Goal: Task Accomplishment & Management: Manage account settings

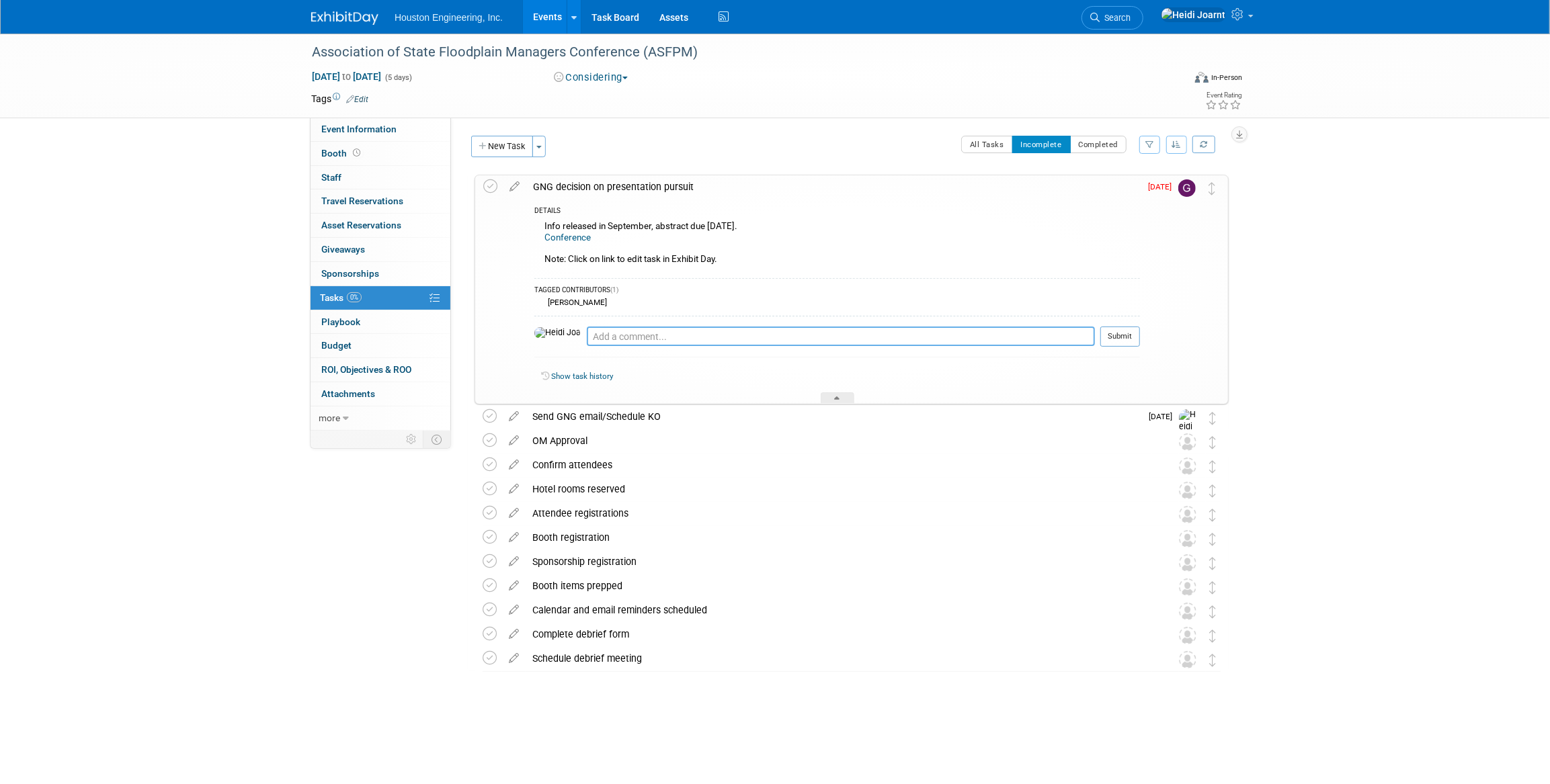
click at [732, 345] on textarea at bounding box center [841, 336] width 508 height 20
type textarea "Greg sent email to team to gage interest for attending/presenting. Greg doesn't…"
click at [1129, 336] on button "Submit" at bounding box center [1120, 336] width 40 height 20
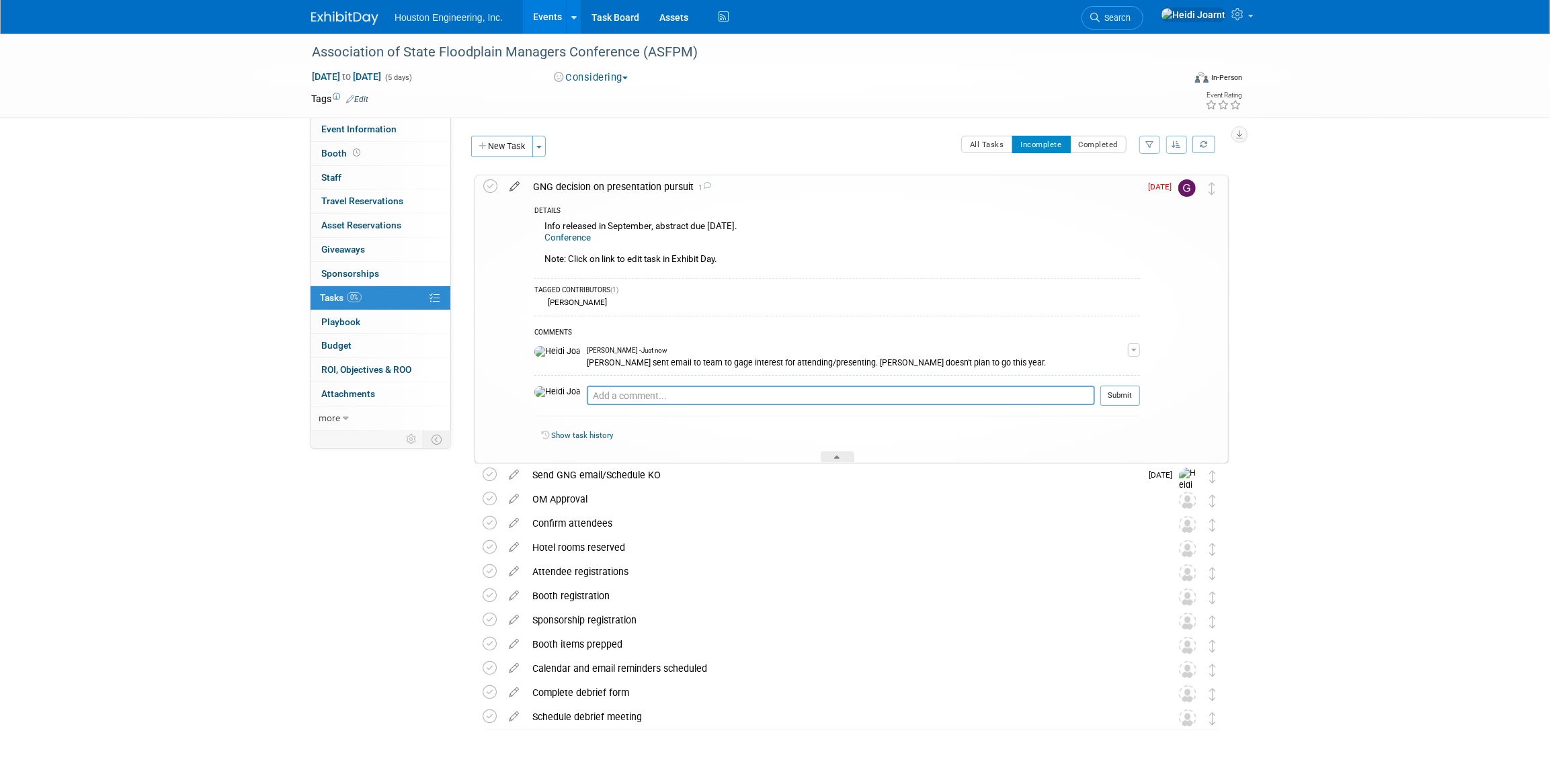
click at [518, 186] on icon at bounding box center [515, 184] width 23 height 17
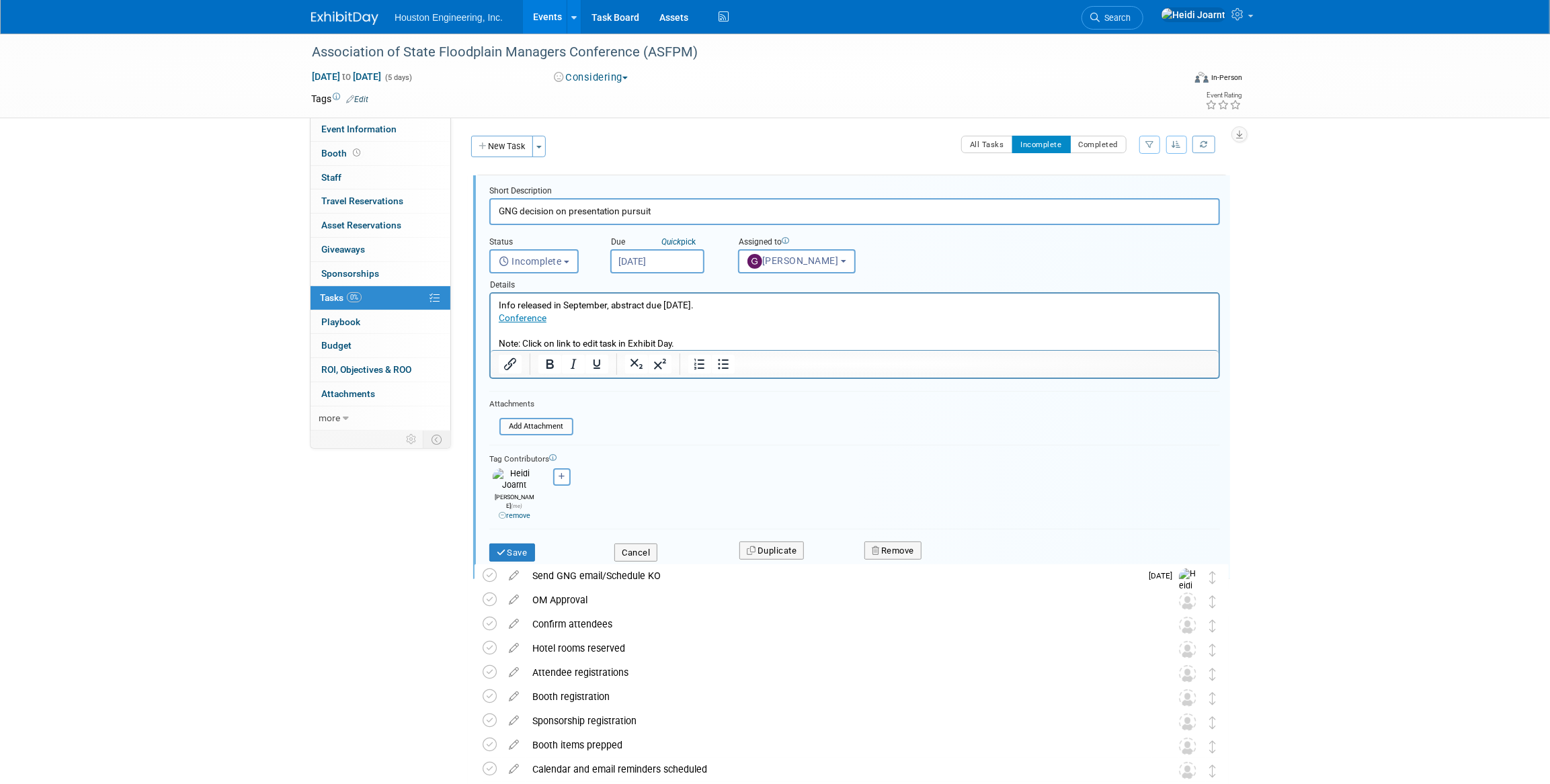
click at [669, 263] on input "Oct 10, 2025" at bounding box center [656, 261] width 94 height 24
click at [776, 411] on span "24" at bounding box center [773, 411] width 26 height 26
type input "Oct 24, 2025"
click at [519, 544] on button "Save" at bounding box center [512, 553] width 46 height 19
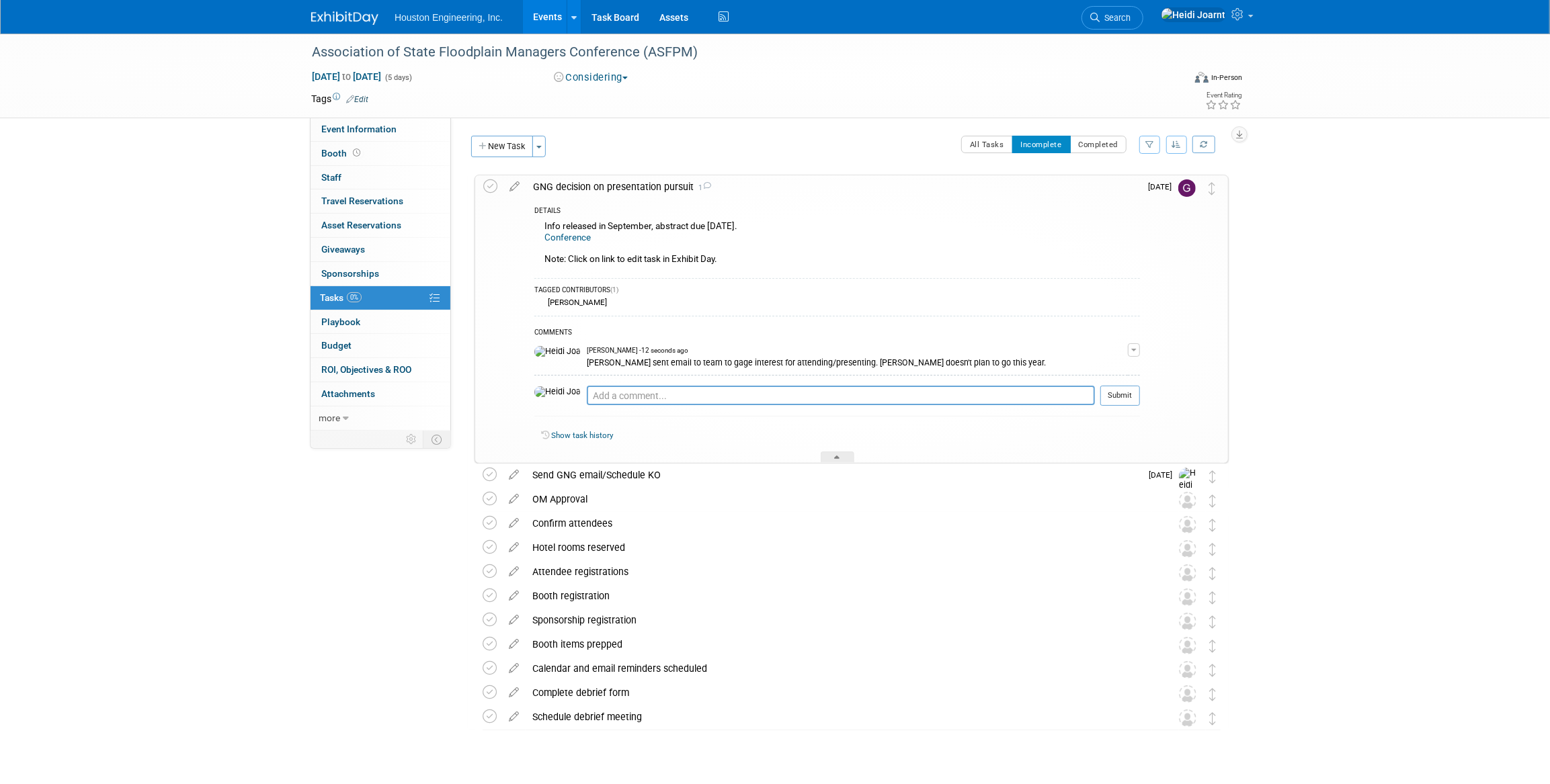
click at [1134, 352] on button "button" at bounding box center [1134, 349] width 12 height 13
click at [1111, 370] on link "Edit Comment" at bounding box center [1086, 370] width 106 height 19
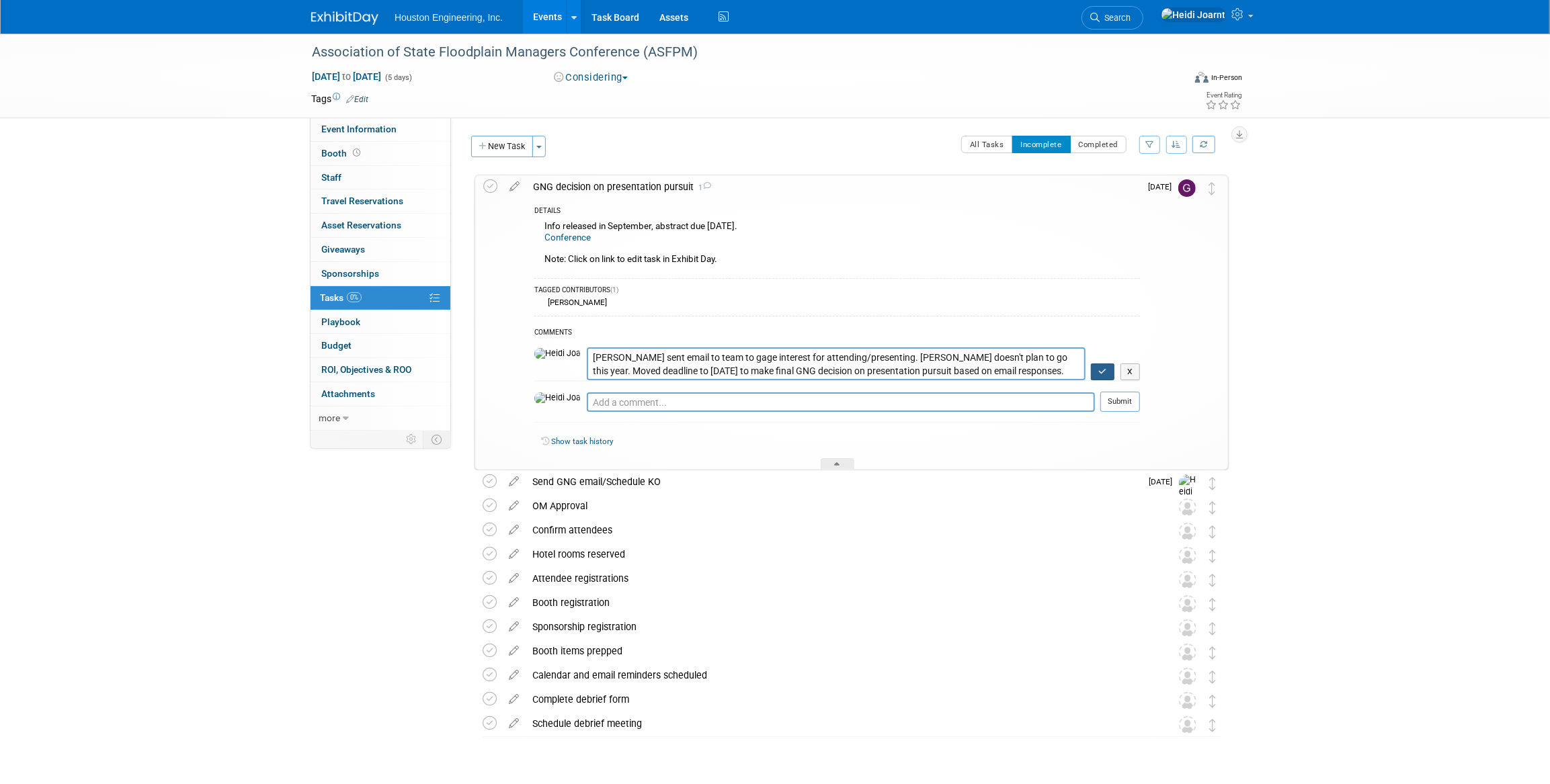
type textarea "Greg sent email to team to gage interest for attending/presenting. Greg doesn't…"
click at [1101, 370] on icon "button" at bounding box center [1102, 371] width 9 height 8
click at [838, 469] on icon at bounding box center [837, 469] width 5 height 8
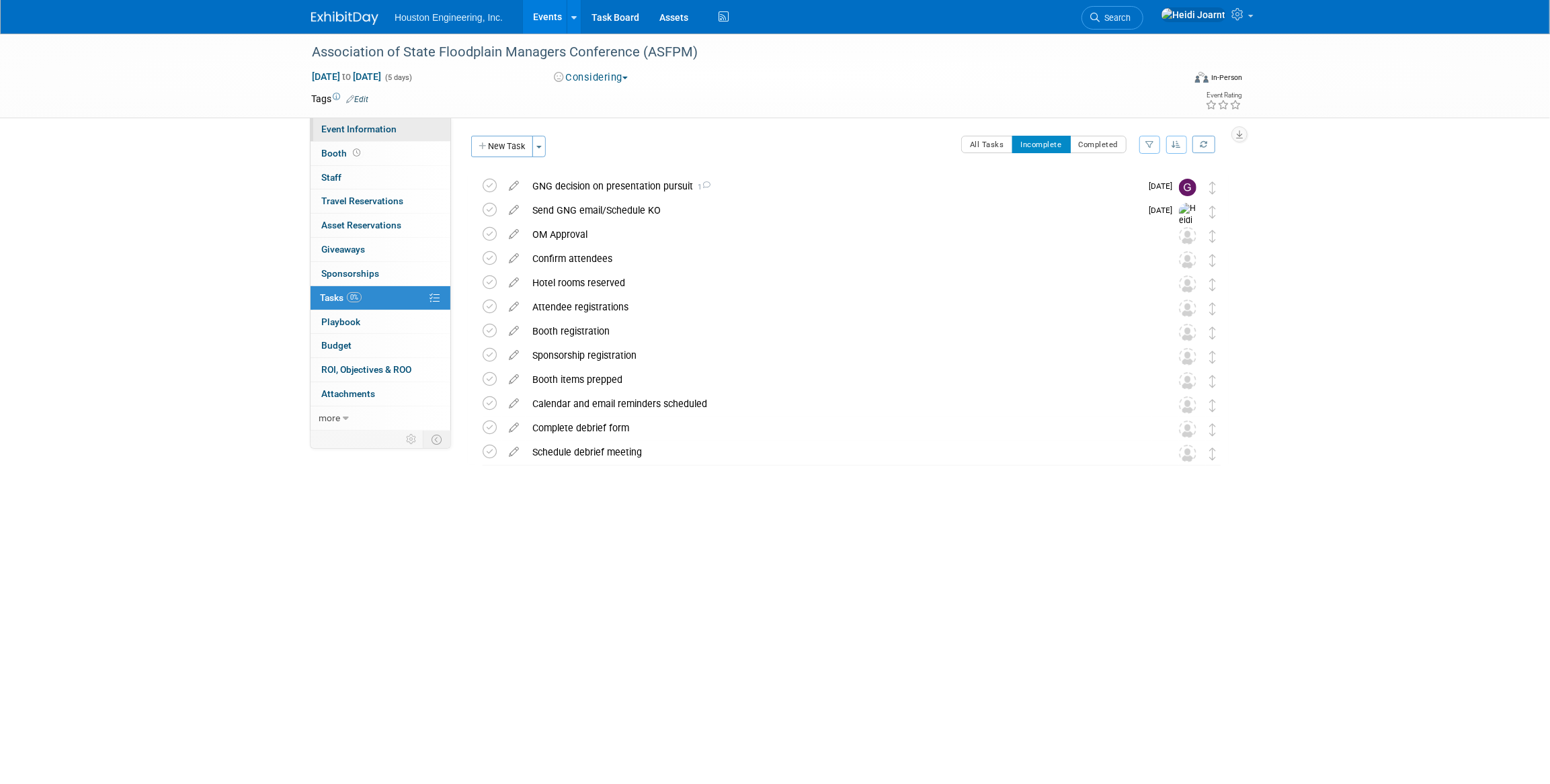
click at [384, 126] on span "Event Information" at bounding box center [359, 129] width 75 height 11
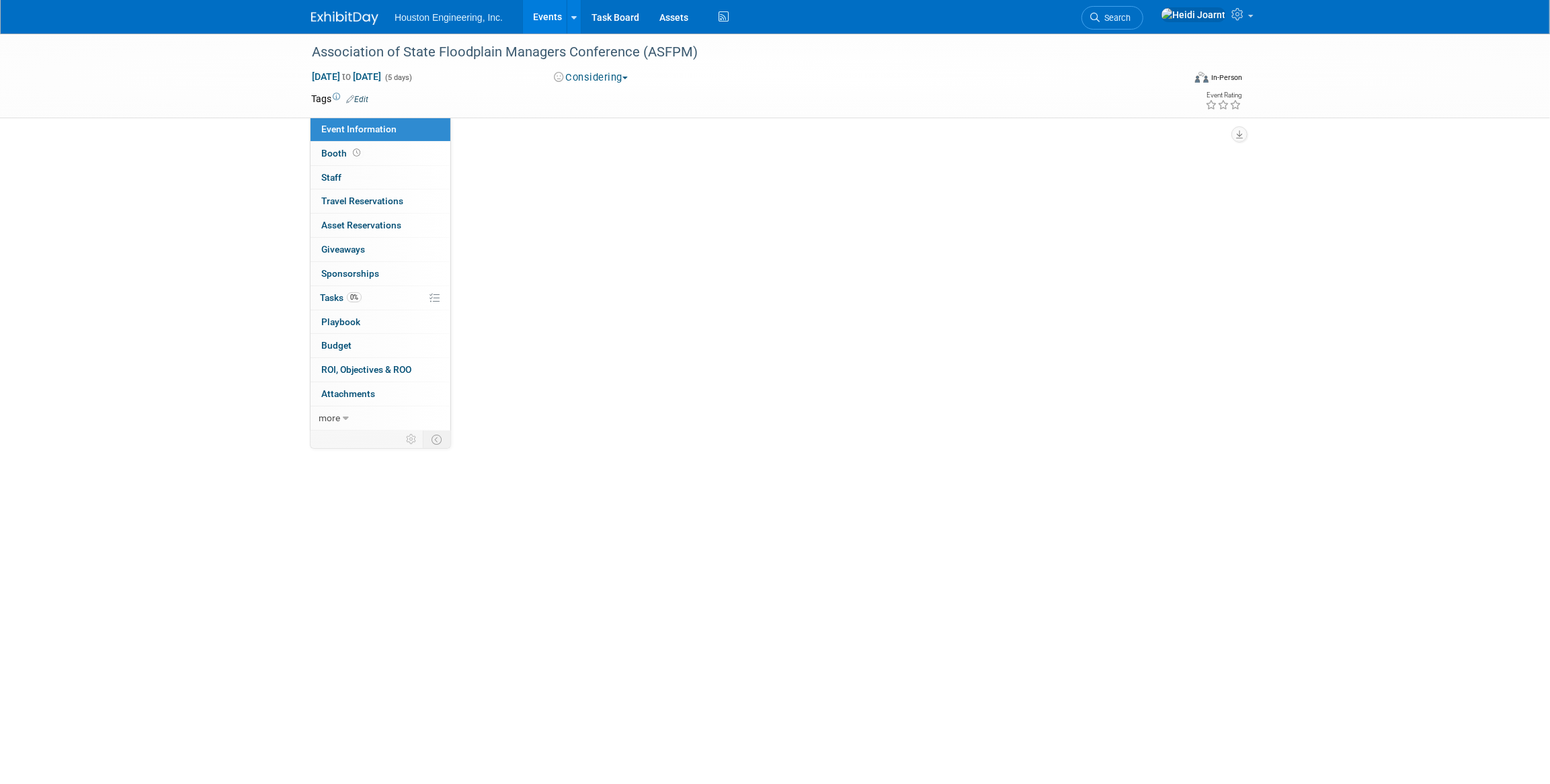
select select "1 - GNG/KO Needed"
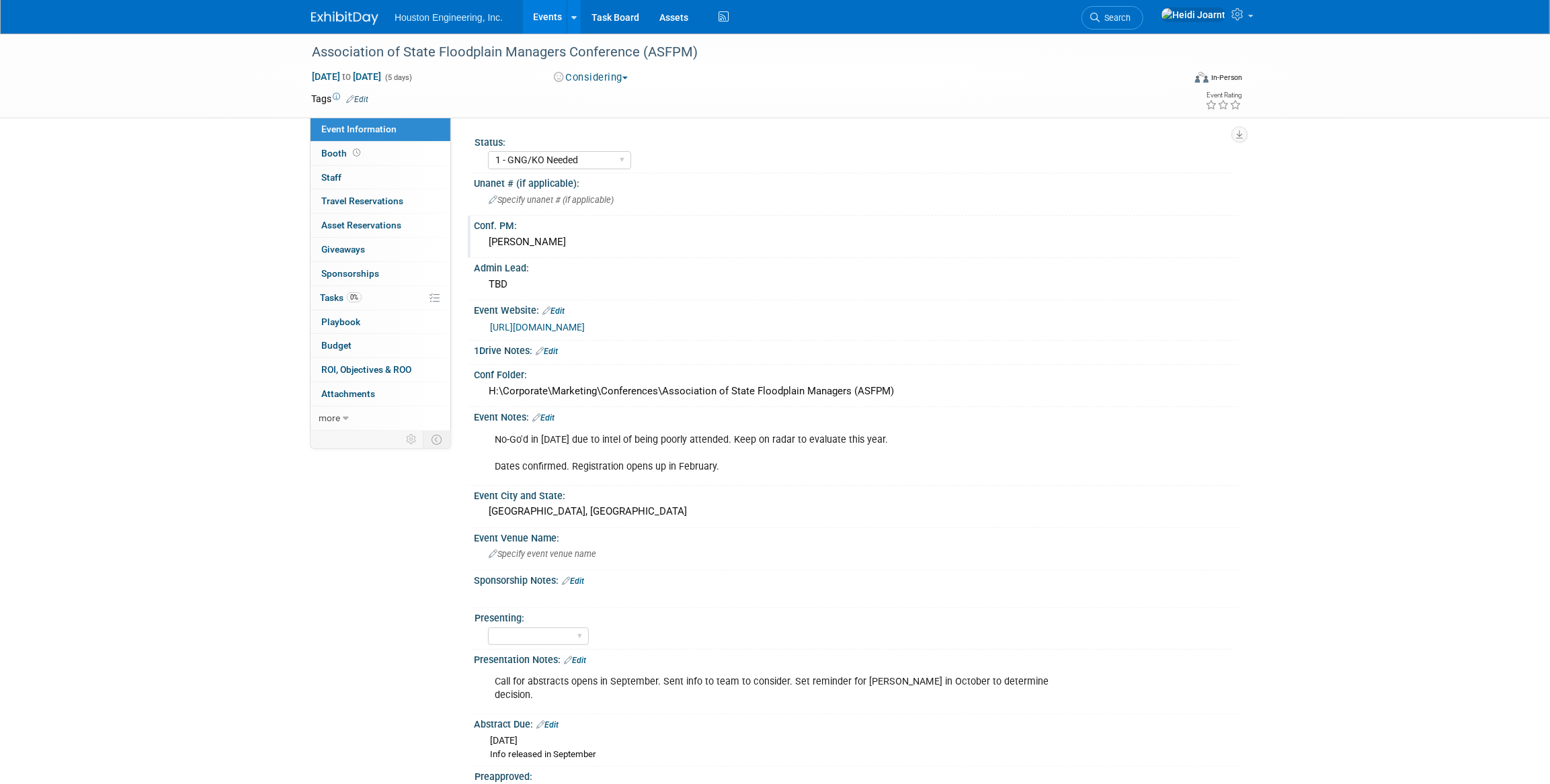
click at [595, 242] on div "[PERSON_NAME]" at bounding box center [856, 242] width 745 height 21
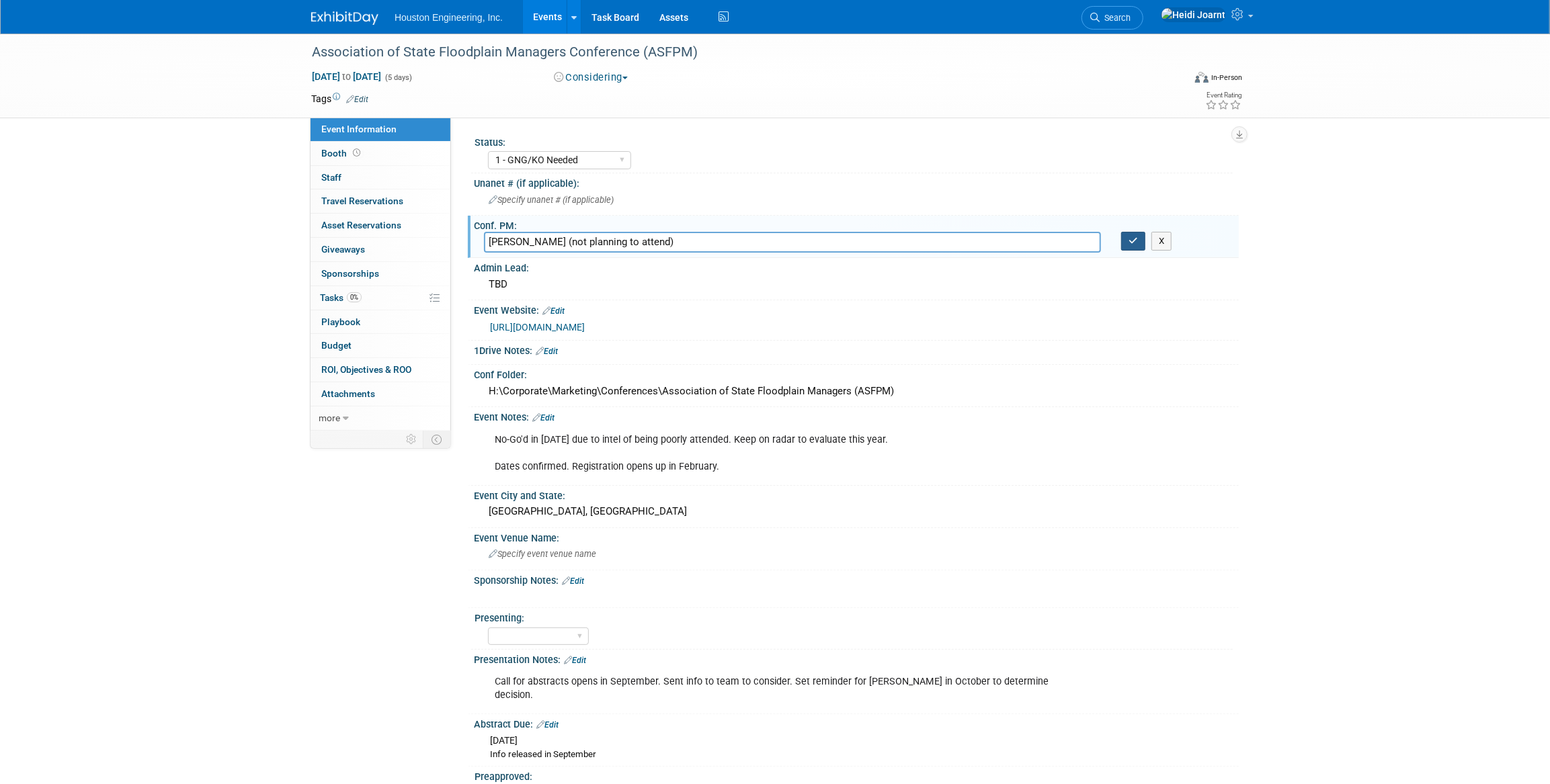
type input "Greg Thompson (not planning to attend)"
click at [1135, 243] on icon "button" at bounding box center [1133, 240] width 9 height 9
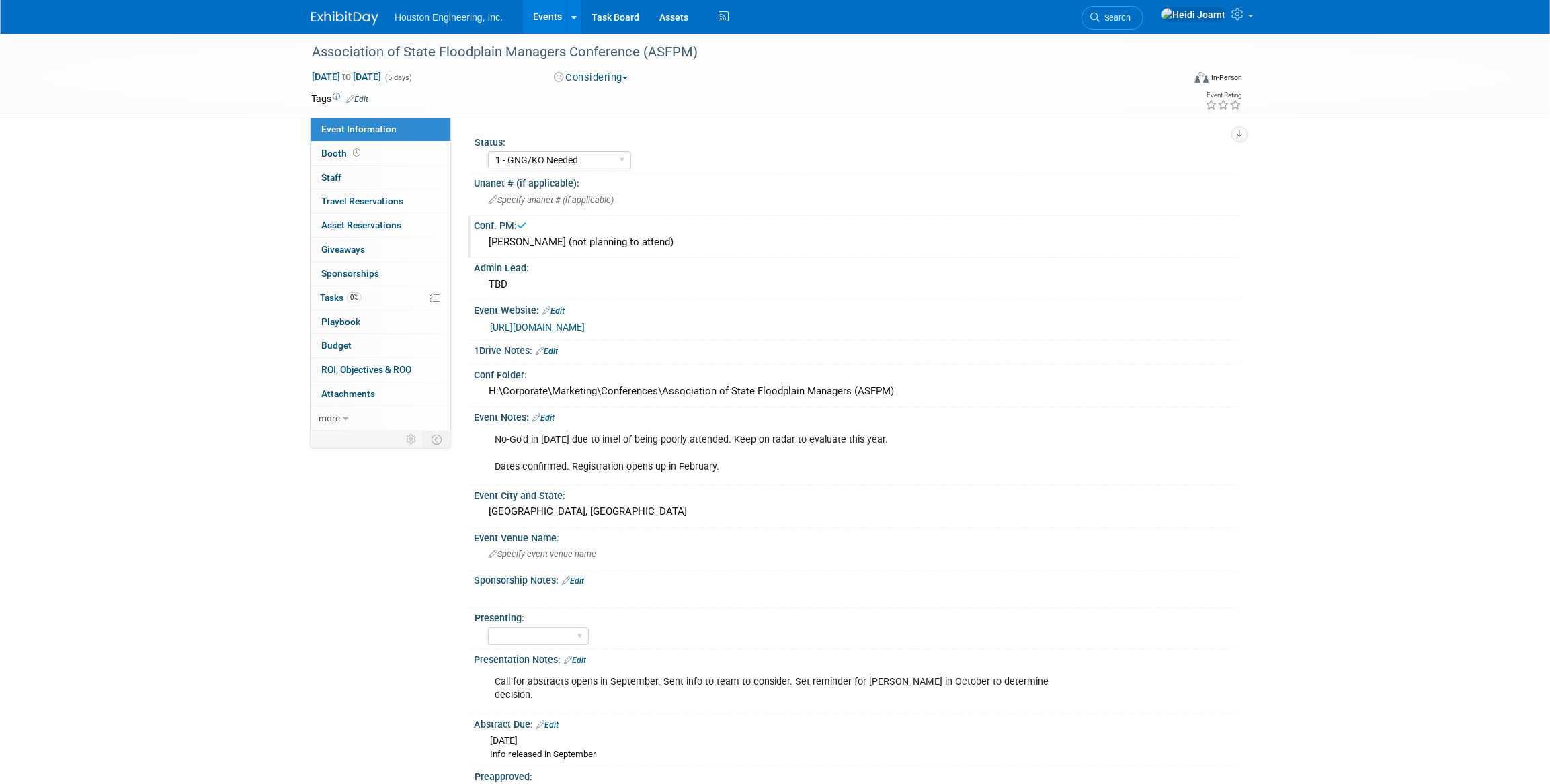
click at [536, 14] on link "Events" at bounding box center [547, 16] width 49 height 33
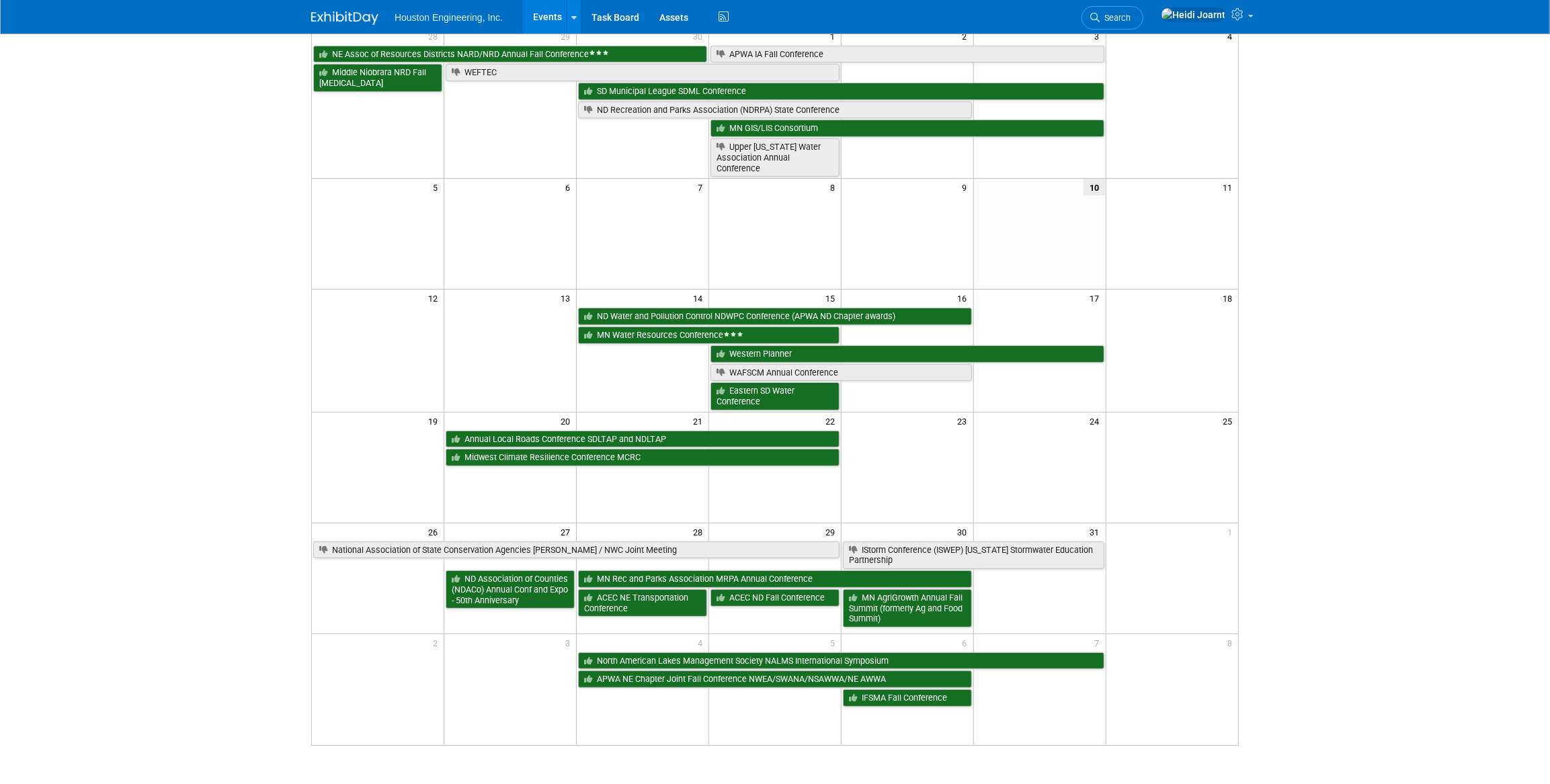
scroll to position [183, 0]
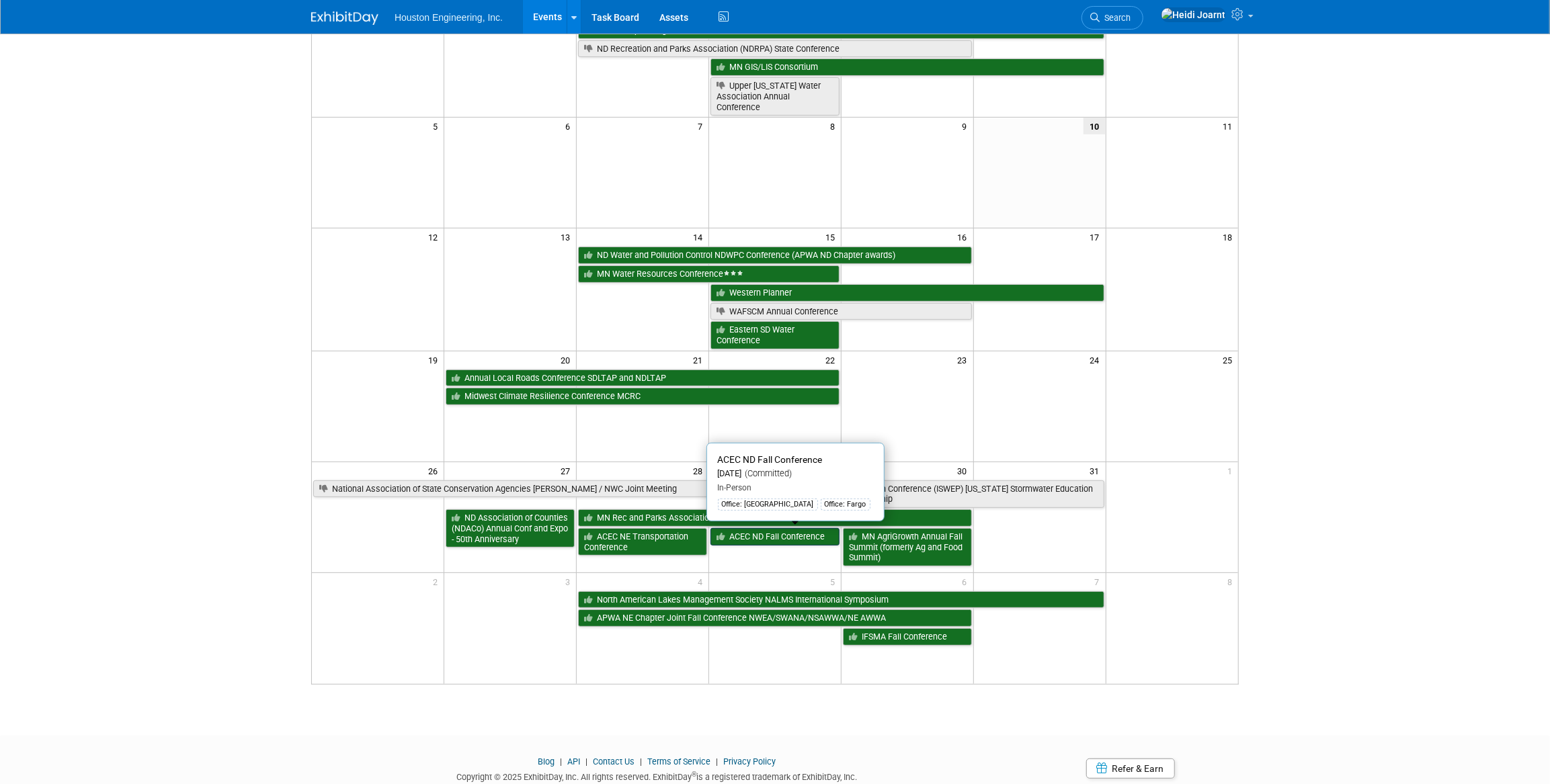
click at [739, 534] on link "ACEC ND Fall Conference" at bounding box center [775, 537] width 129 height 18
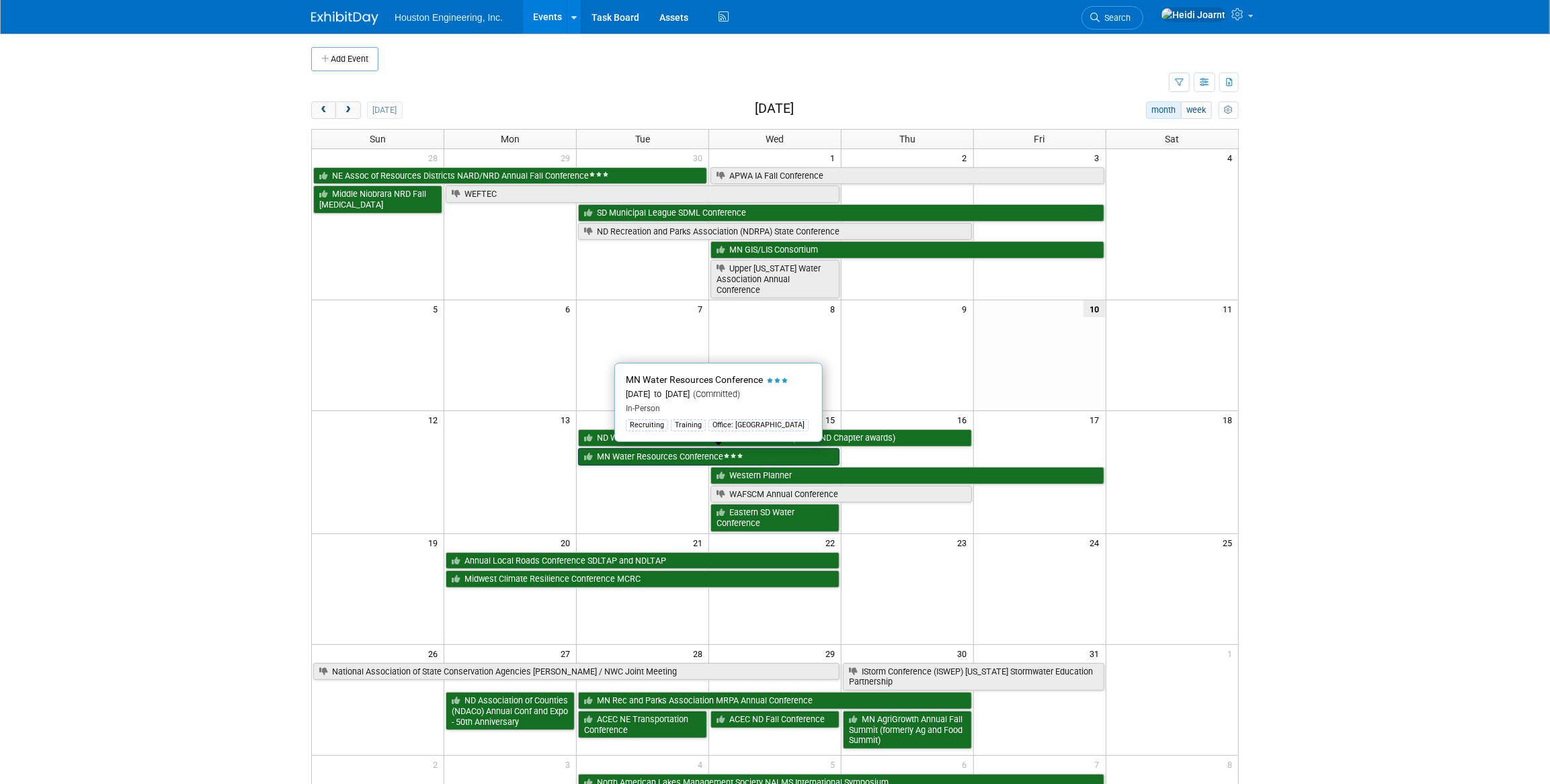
click at [645, 456] on link "MN Water Resources Conference" at bounding box center [708, 456] width 261 height 18
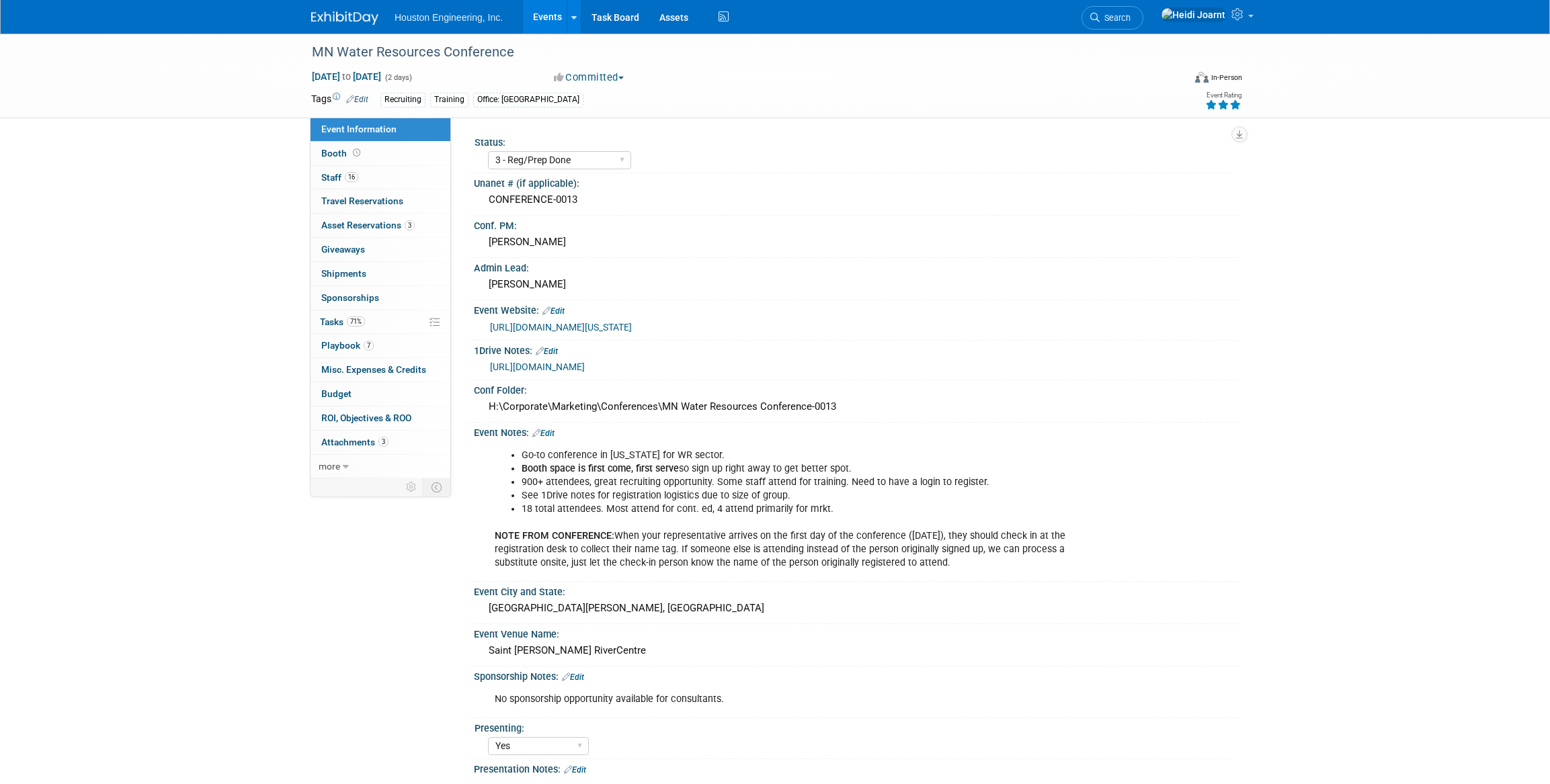
select select "3 - Reg/Prep Done"
select select "Yes"
select select "No"
select select "Water Resources"
click at [397, 155] on link "Booth" at bounding box center [381, 153] width 140 height 23
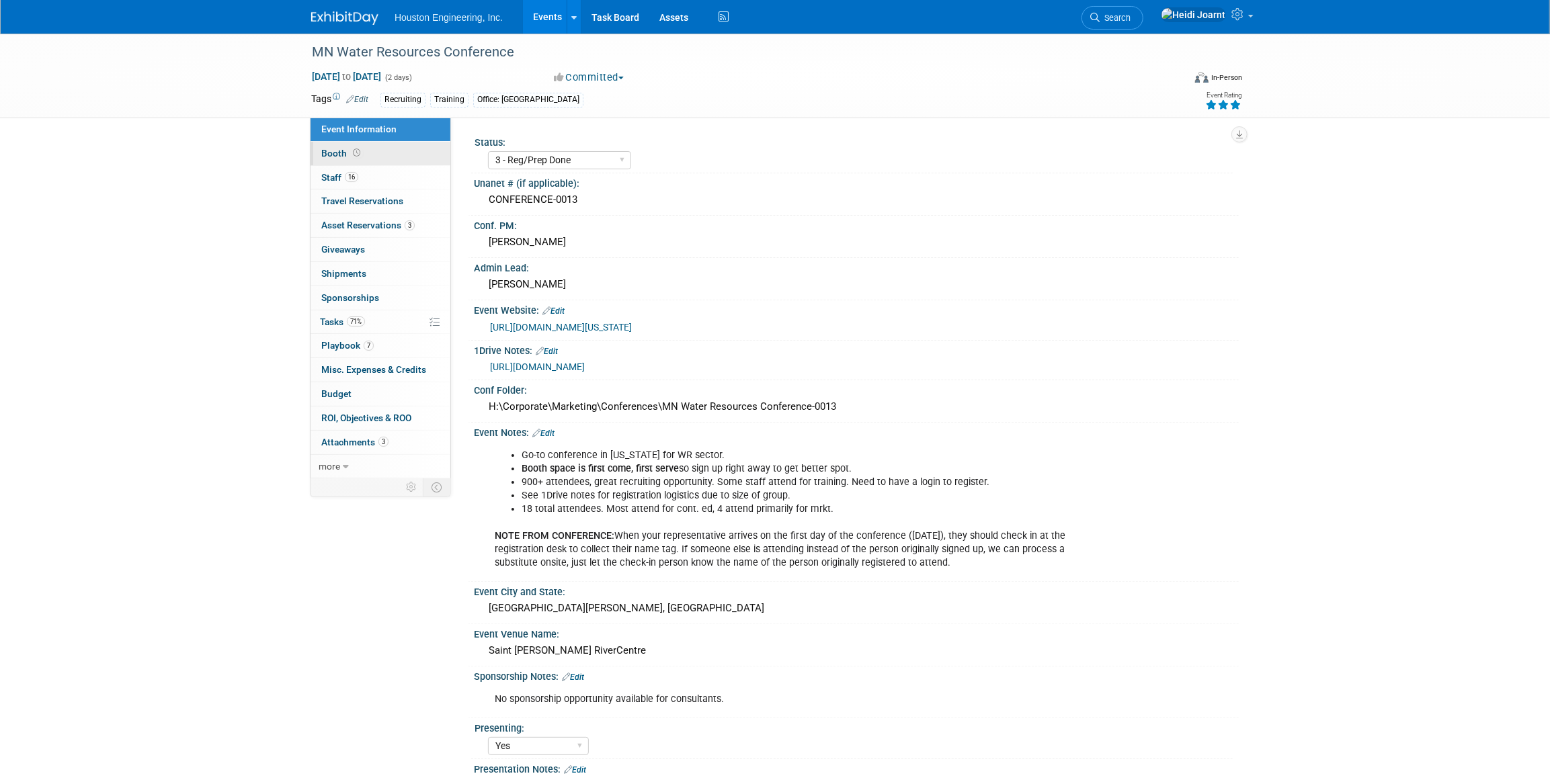
select select "Yes"
select select "[GEOGRAPHIC_DATA]"
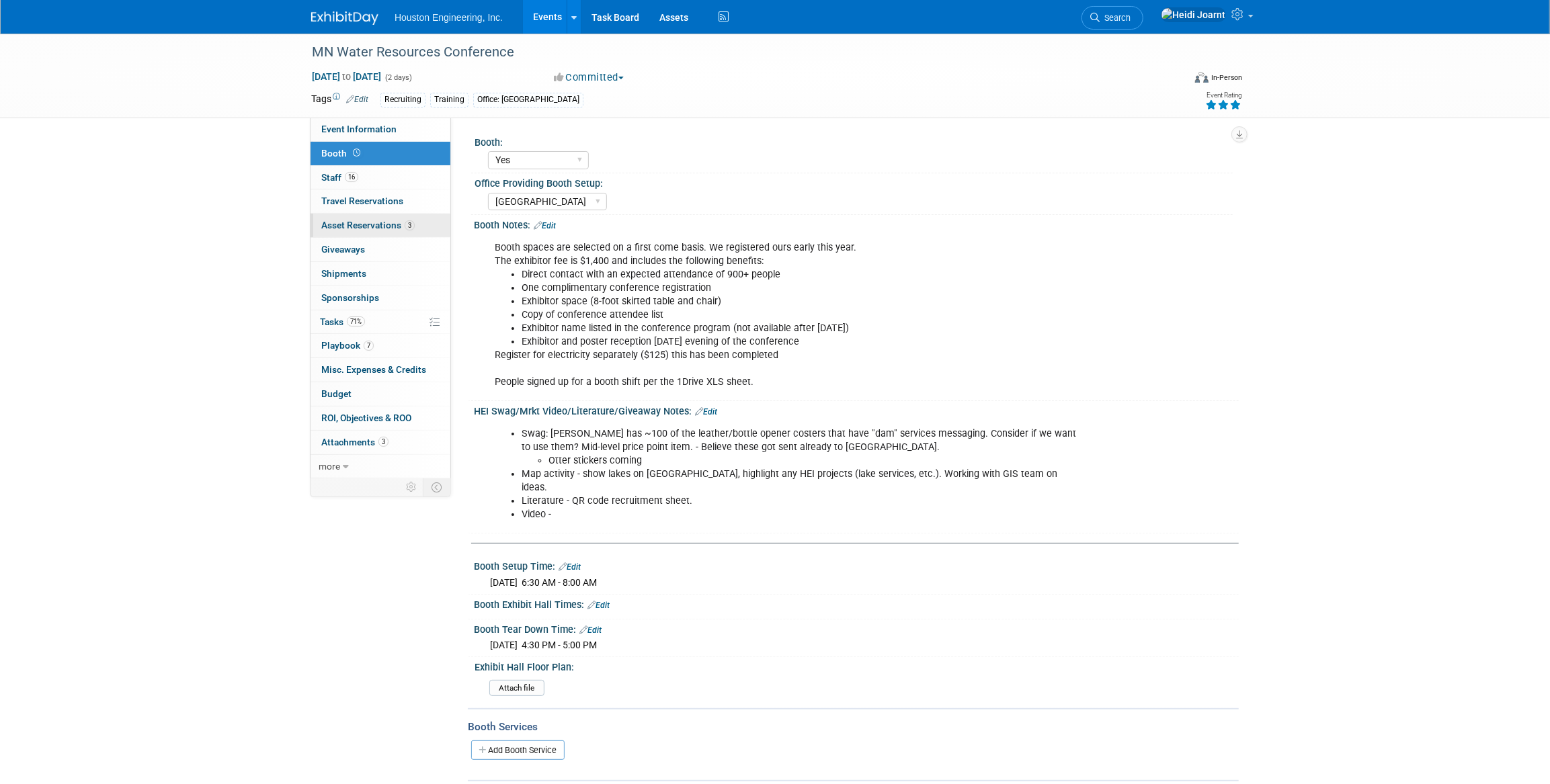
click at [404, 230] on link "3 Asset Reservations 3" at bounding box center [381, 225] width 140 height 23
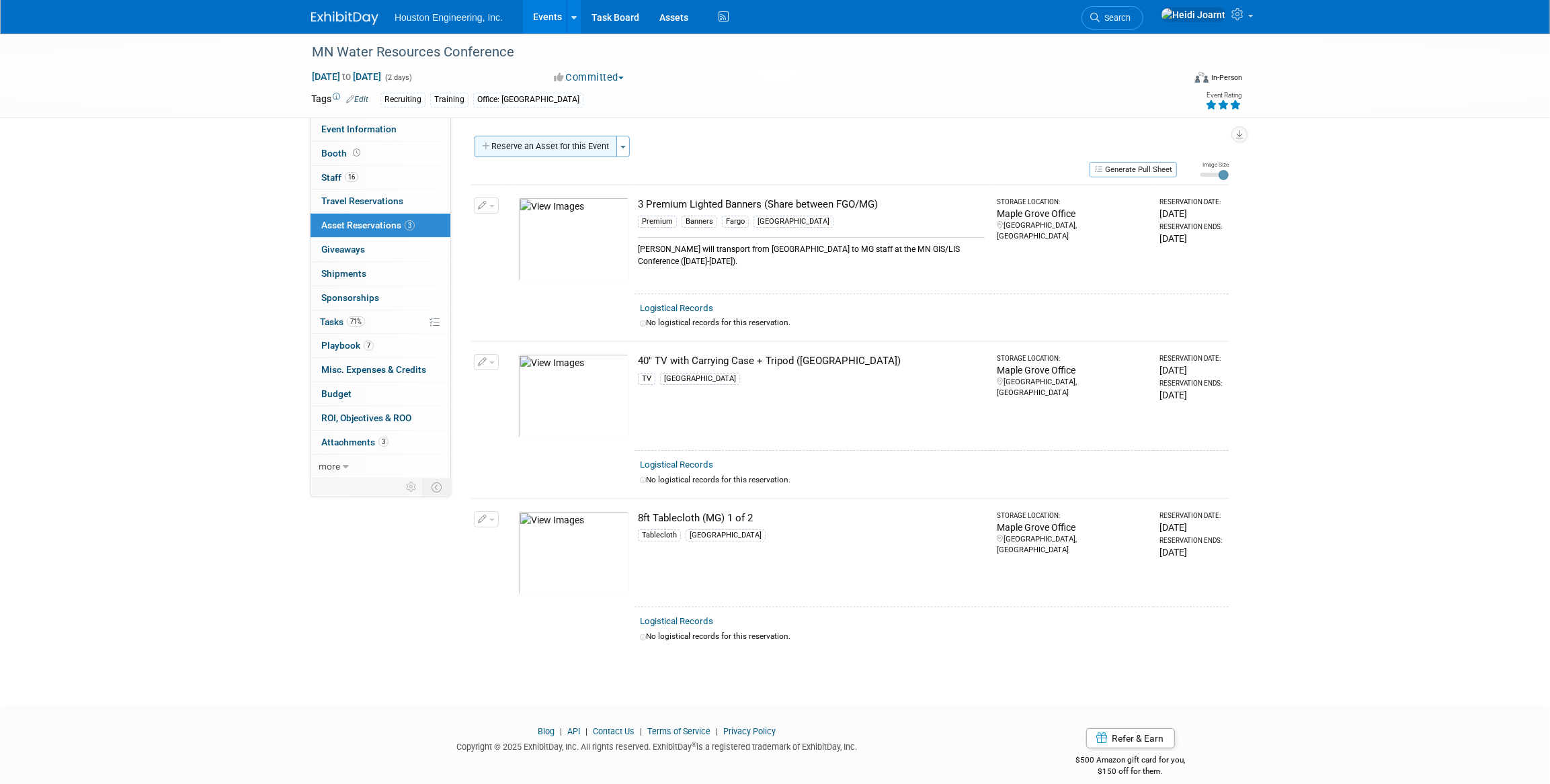
click at [544, 150] on button "Reserve an Asset for this Event" at bounding box center [546, 146] width 143 height 22
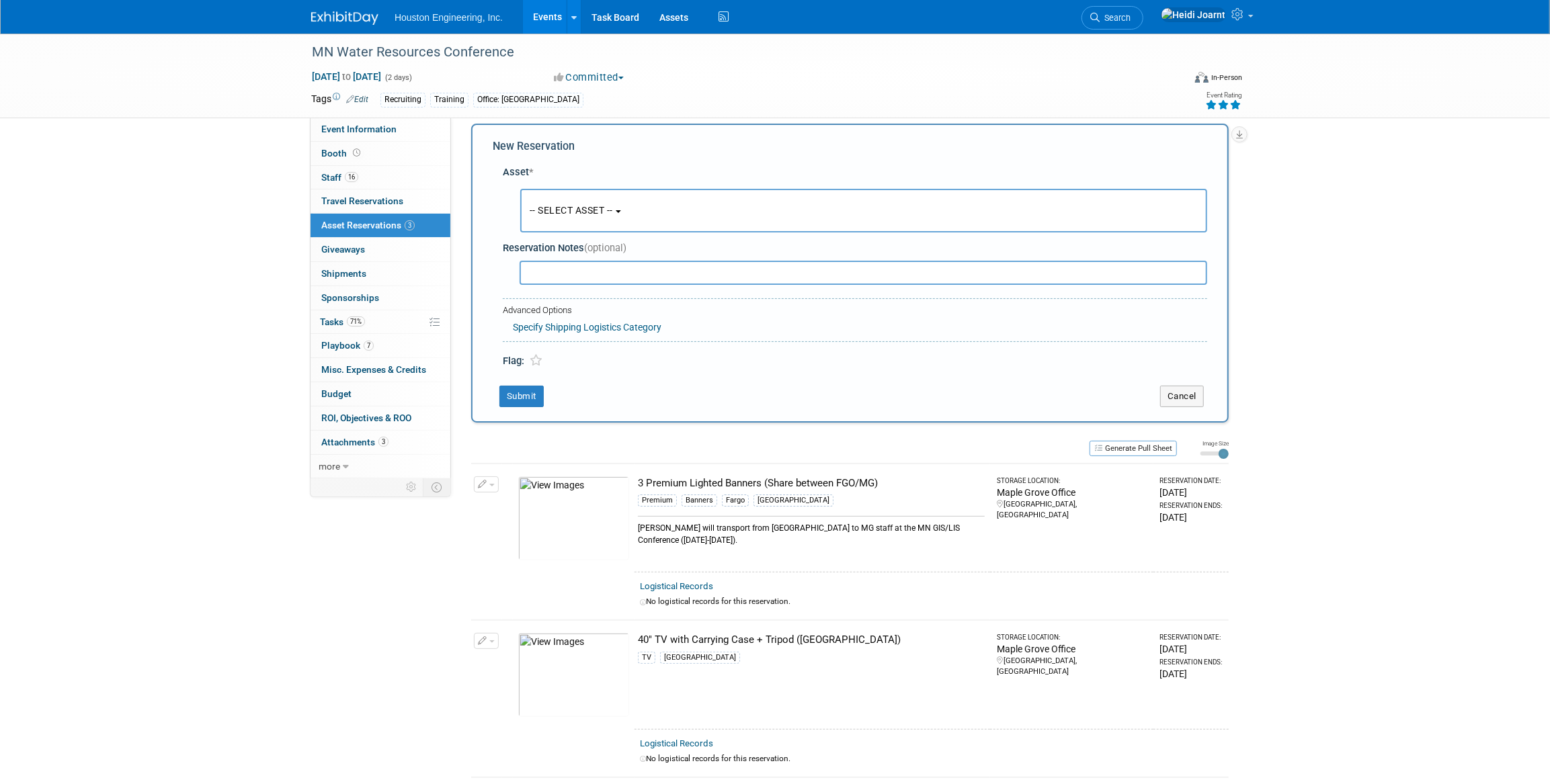
scroll to position [12, 0]
click at [632, 194] on button "-- SELECT ASSET --" at bounding box center [863, 210] width 687 height 43
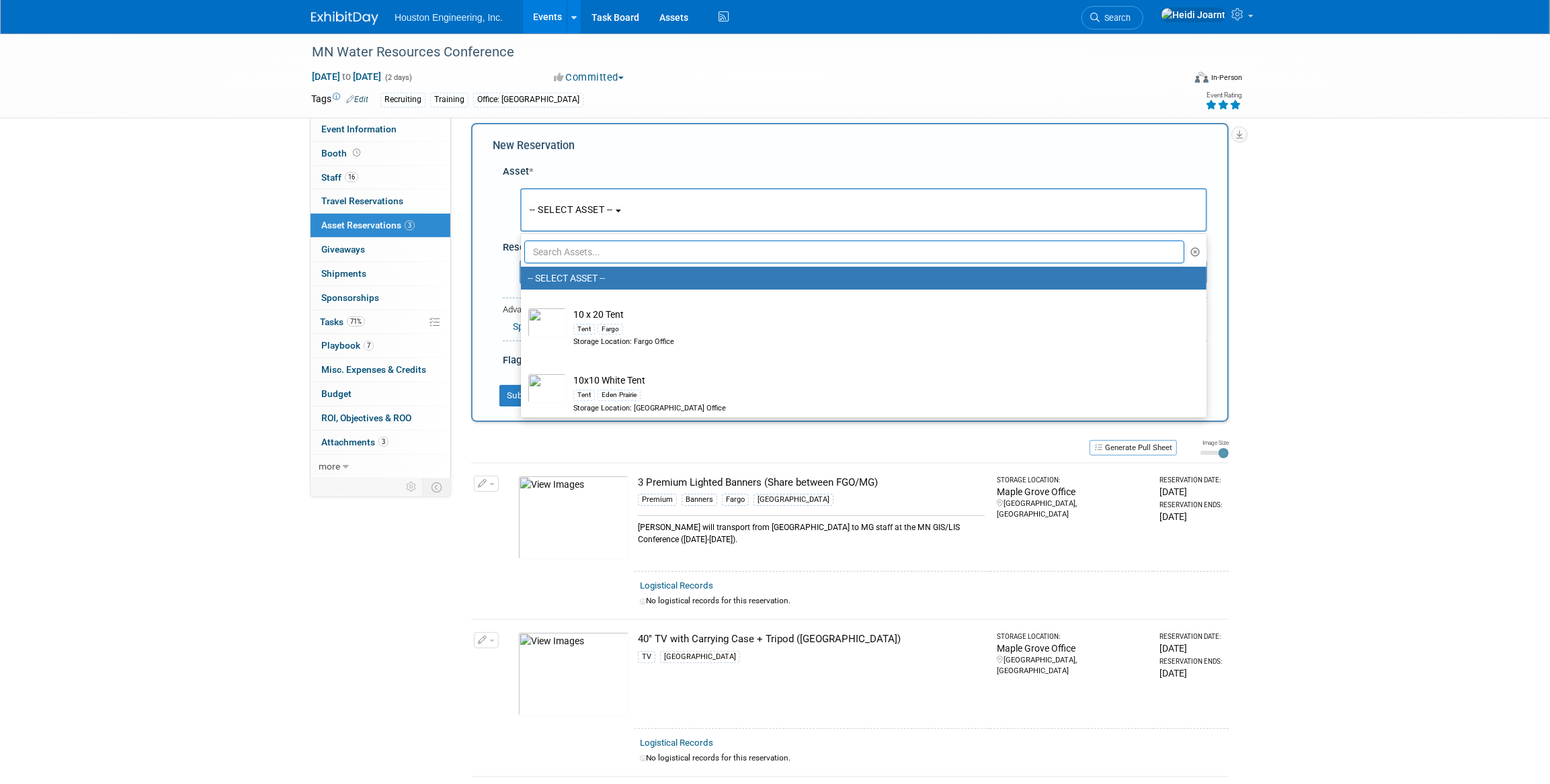
click at [624, 256] on input "text" at bounding box center [854, 251] width 660 height 22
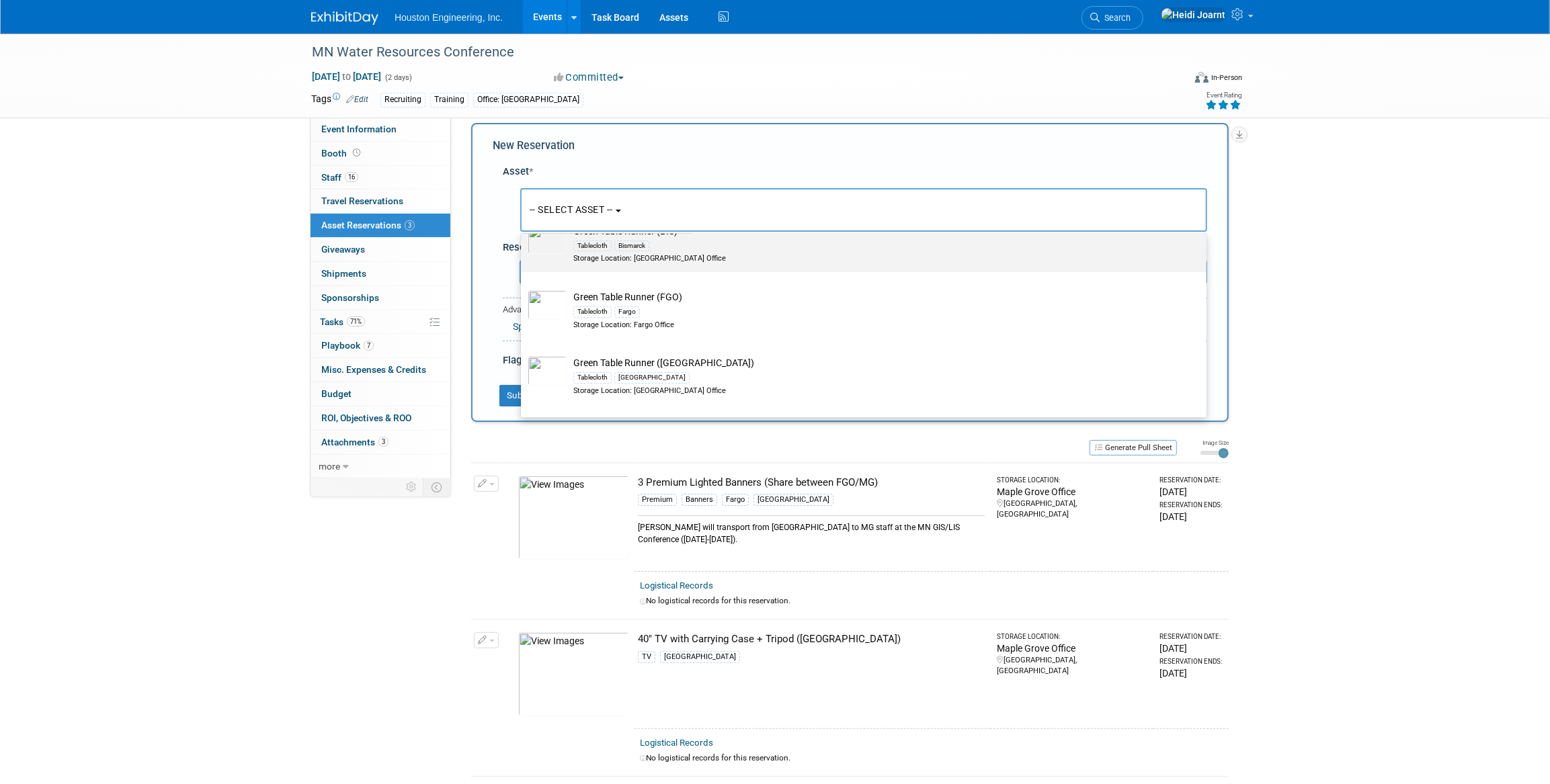
scroll to position [115, 0]
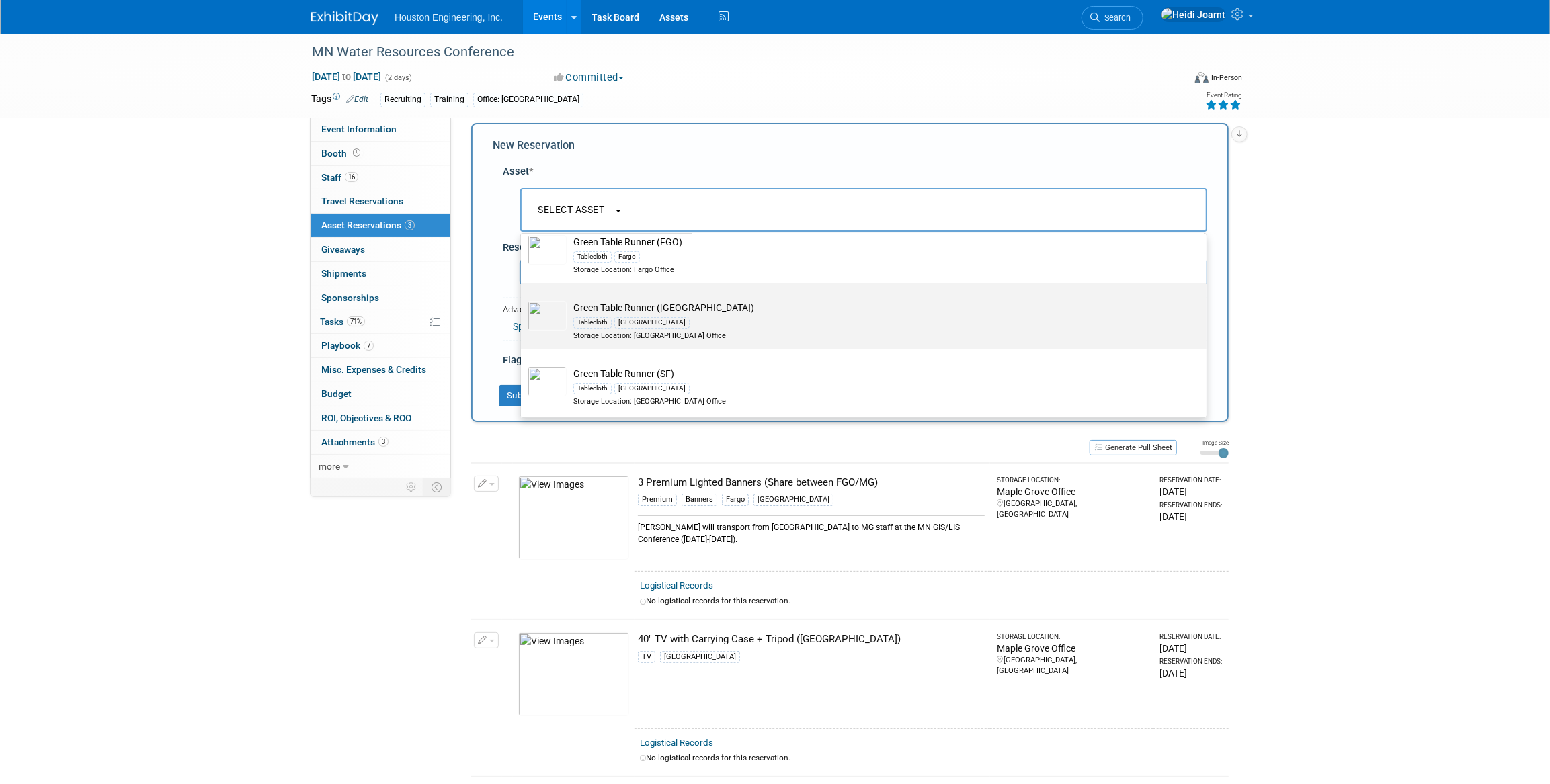
type input "green"
click at [669, 313] on td "Green Table Runner (MG) Tablecloth Maple Grove Storage Location: Maple Grove Of…" at bounding box center [873, 321] width 613 height 40
click at [523, 299] on input "Green Table Runner (MG) Tablecloth Maple Grove Storage Location: Maple Grove Of…" at bounding box center [518, 294] width 9 height 9
select select "10729162"
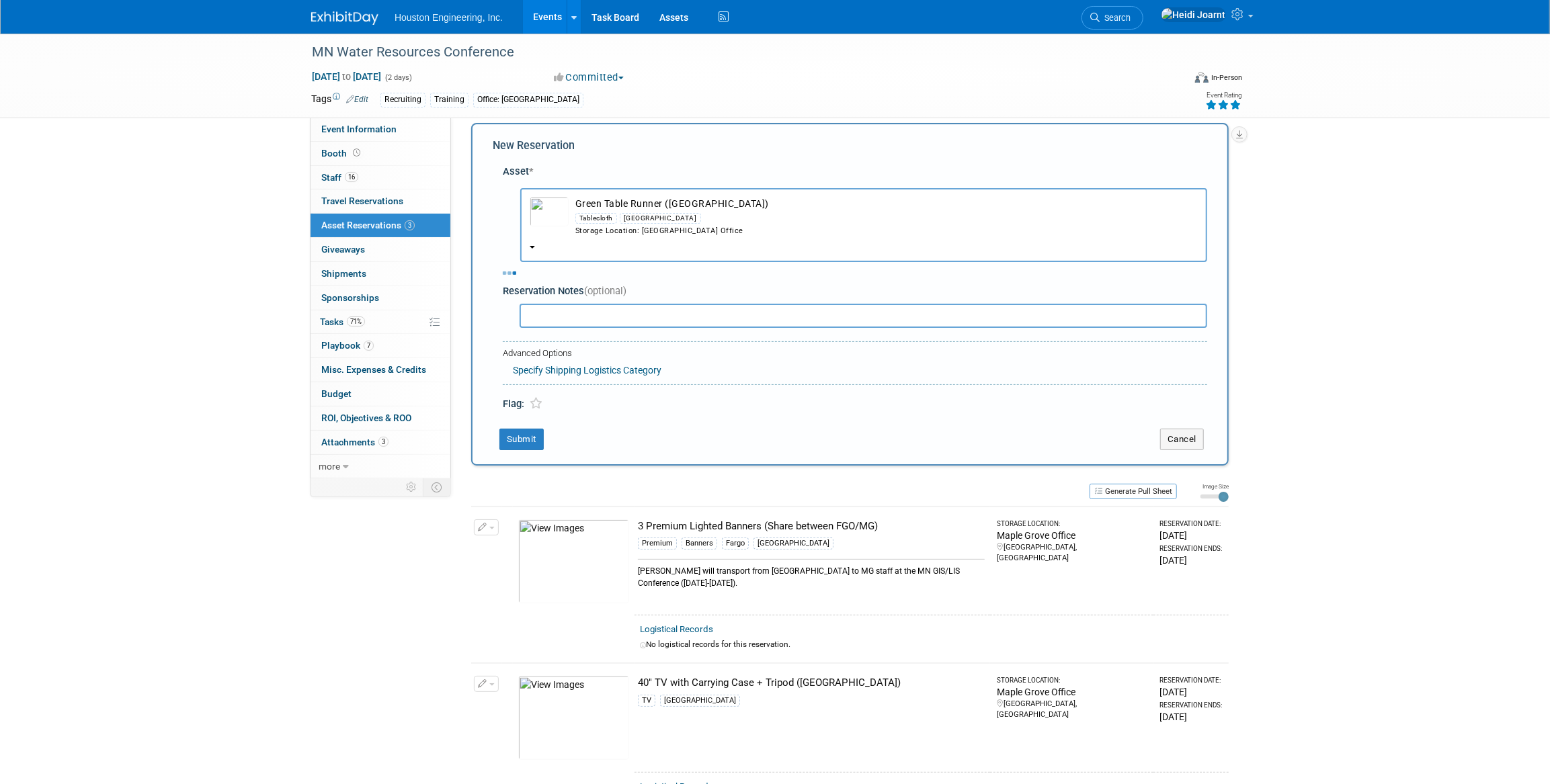
select select "9"
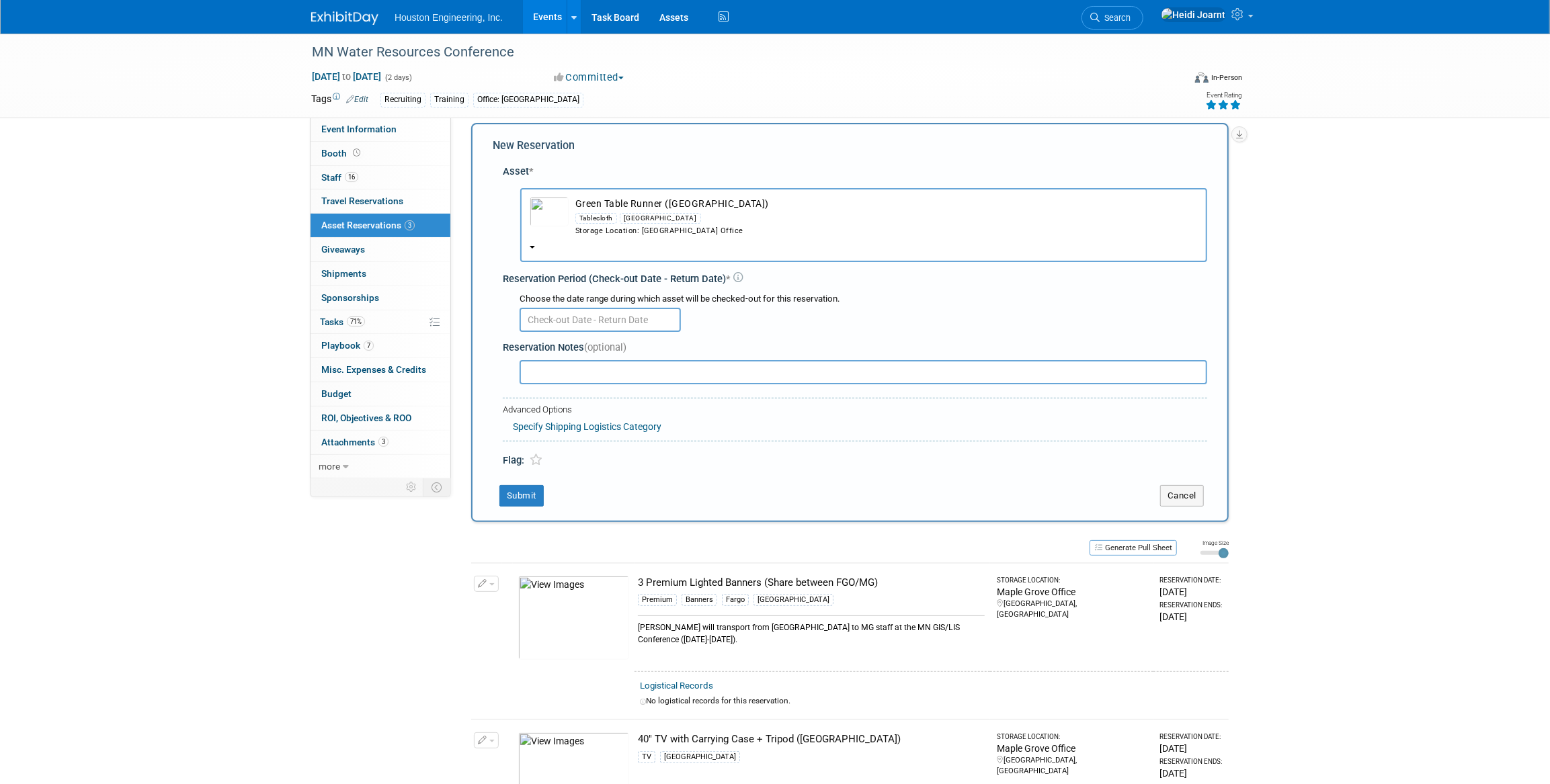
click at [594, 315] on input "text" at bounding box center [600, 319] width 161 height 24
click at [566, 446] on span "13" at bounding box center [563, 445] width 26 height 26
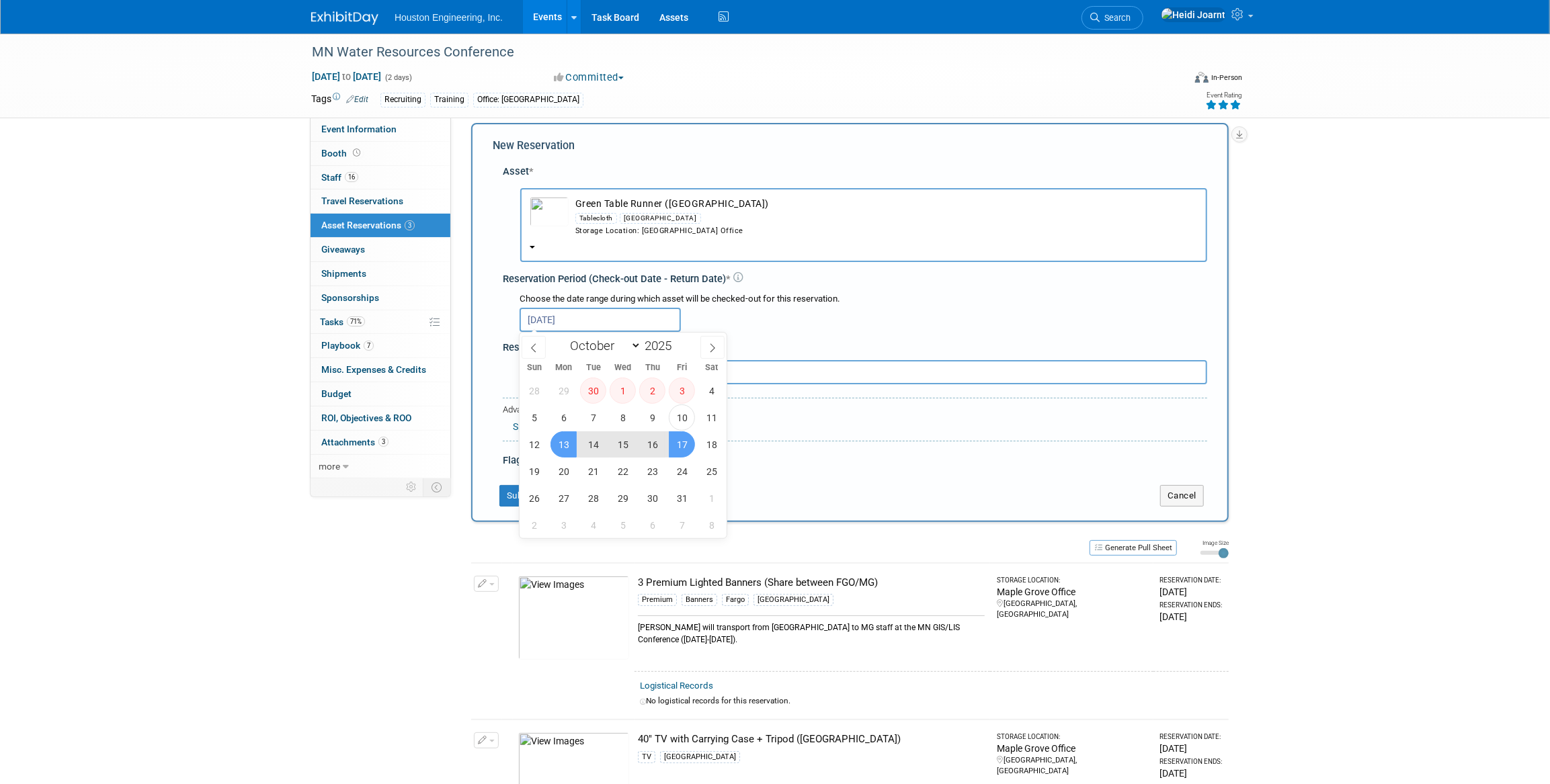
click at [686, 443] on span "17" at bounding box center [682, 445] width 26 height 26
type input "Oct 13, 2025 to Oct 17, 2025"
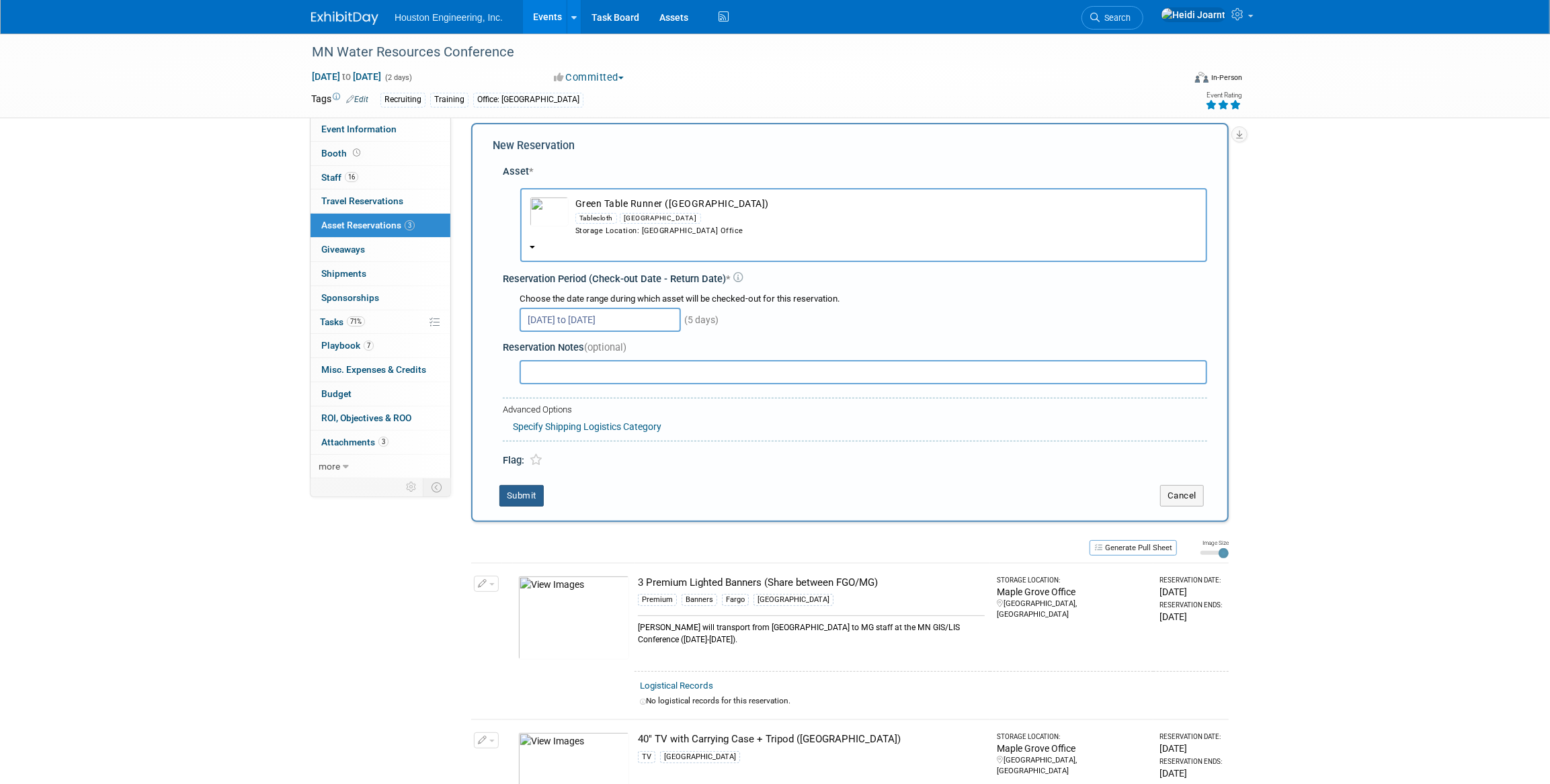
click at [529, 492] on button "Submit" at bounding box center [521, 496] width 44 height 22
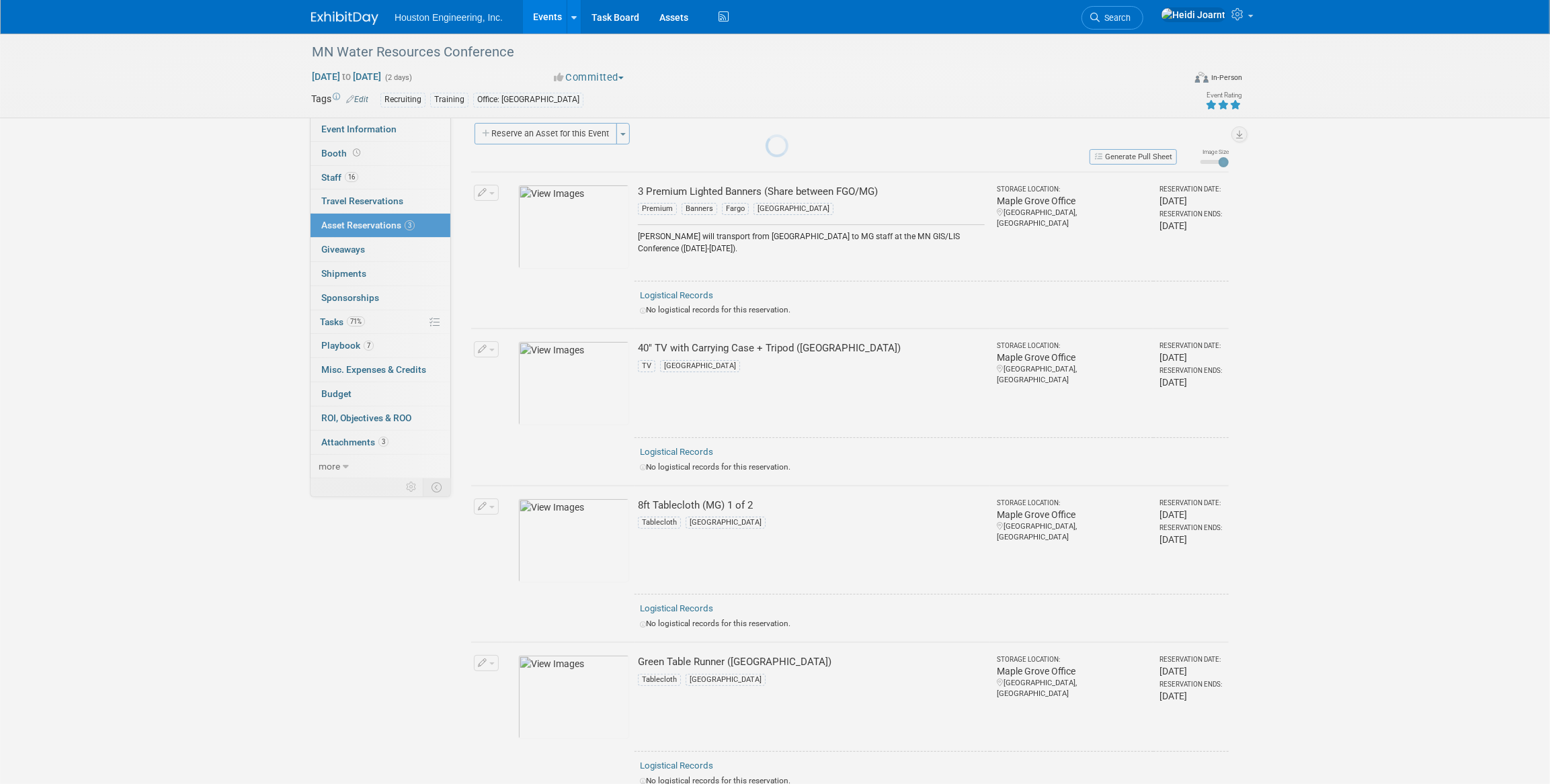
scroll to position [168, 0]
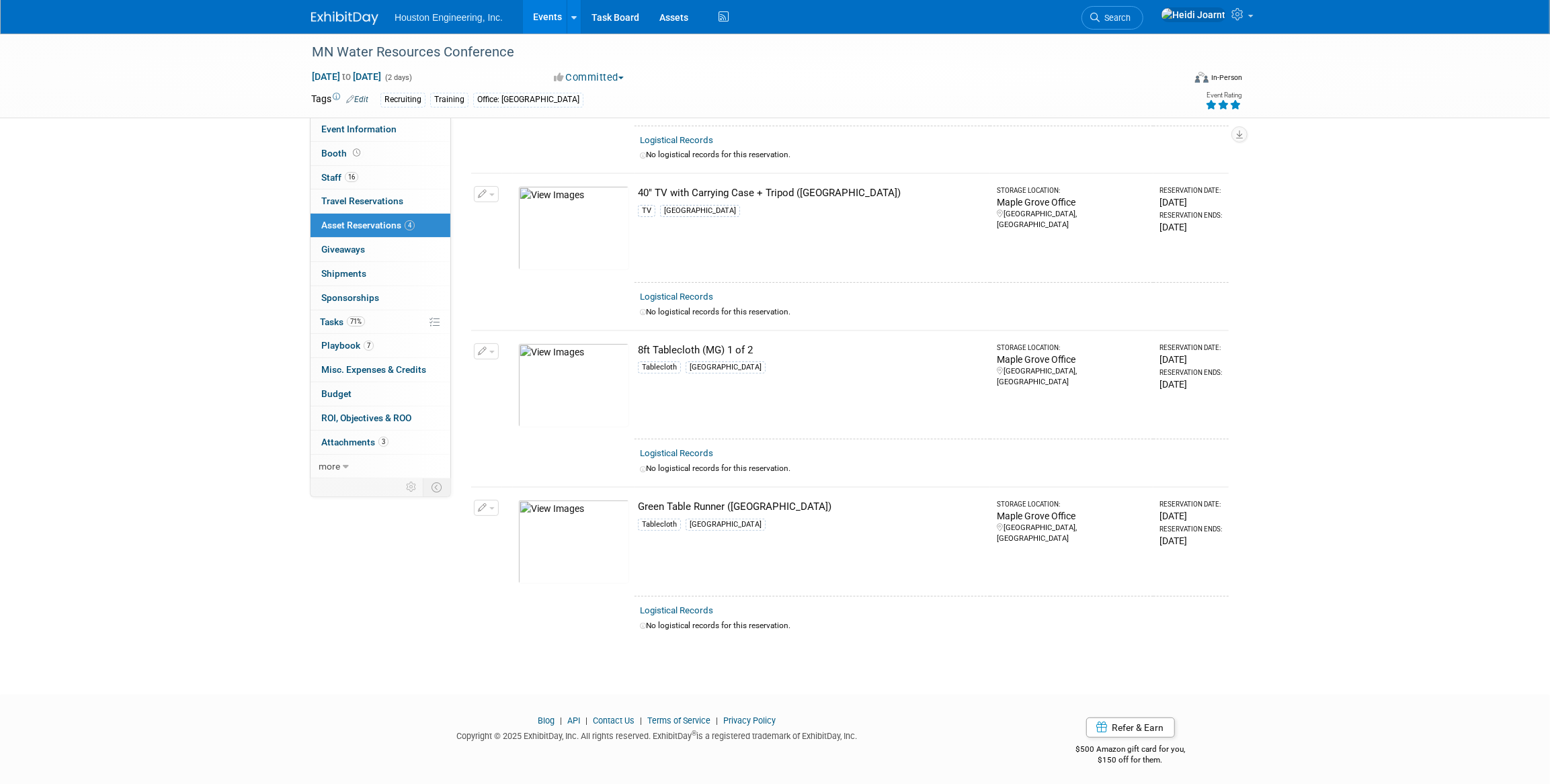
click at [487, 503] on button "button" at bounding box center [486, 507] width 25 height 16
click at [531, 522] on button "Change Reservation" at bounding box center [538, 529] width 114 height 18
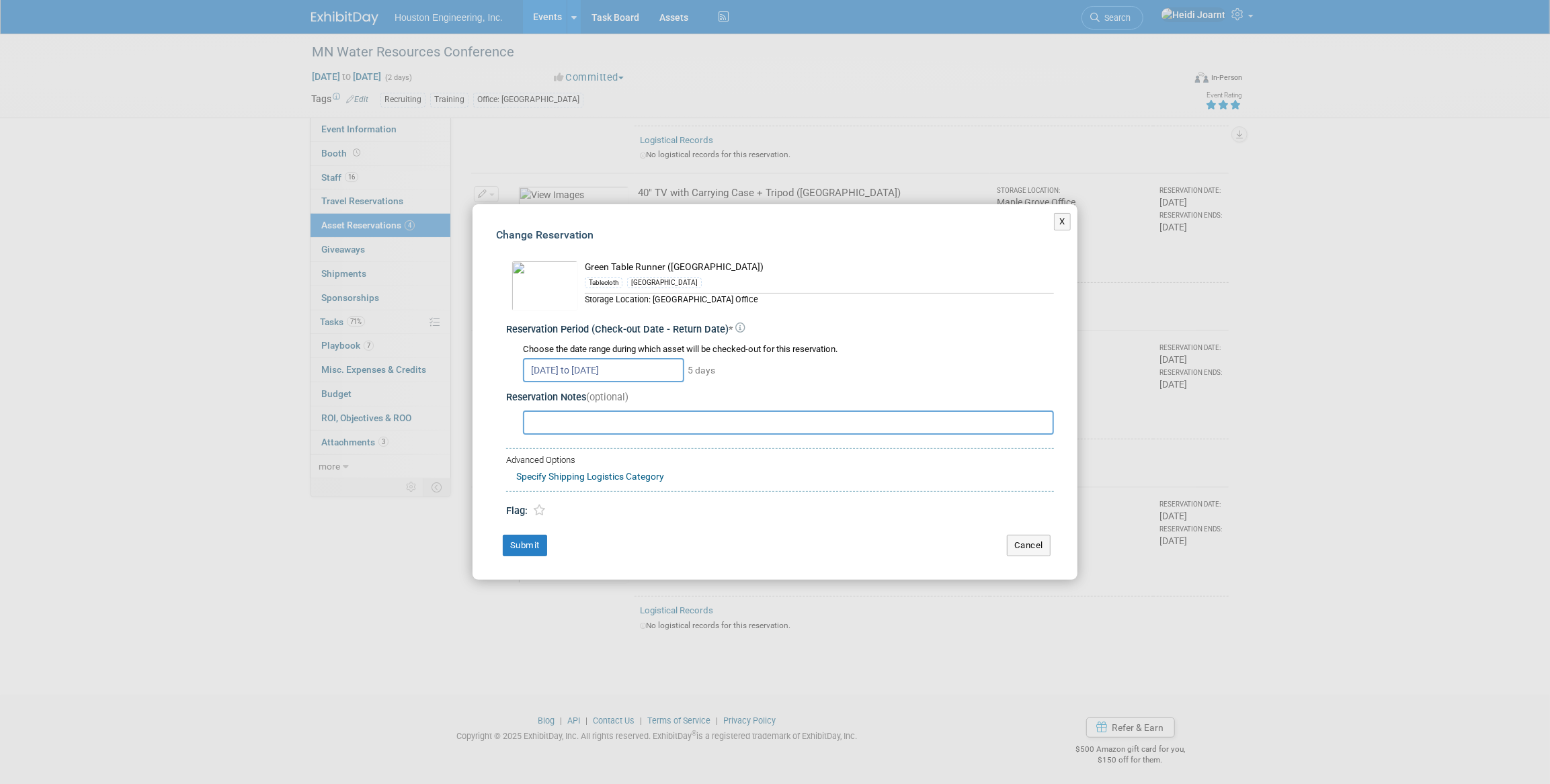
click at [660, 362] on input "Oct 13, 2025 to Oct 17, 2025" at bounding box center [604, 370] width 161 height 24
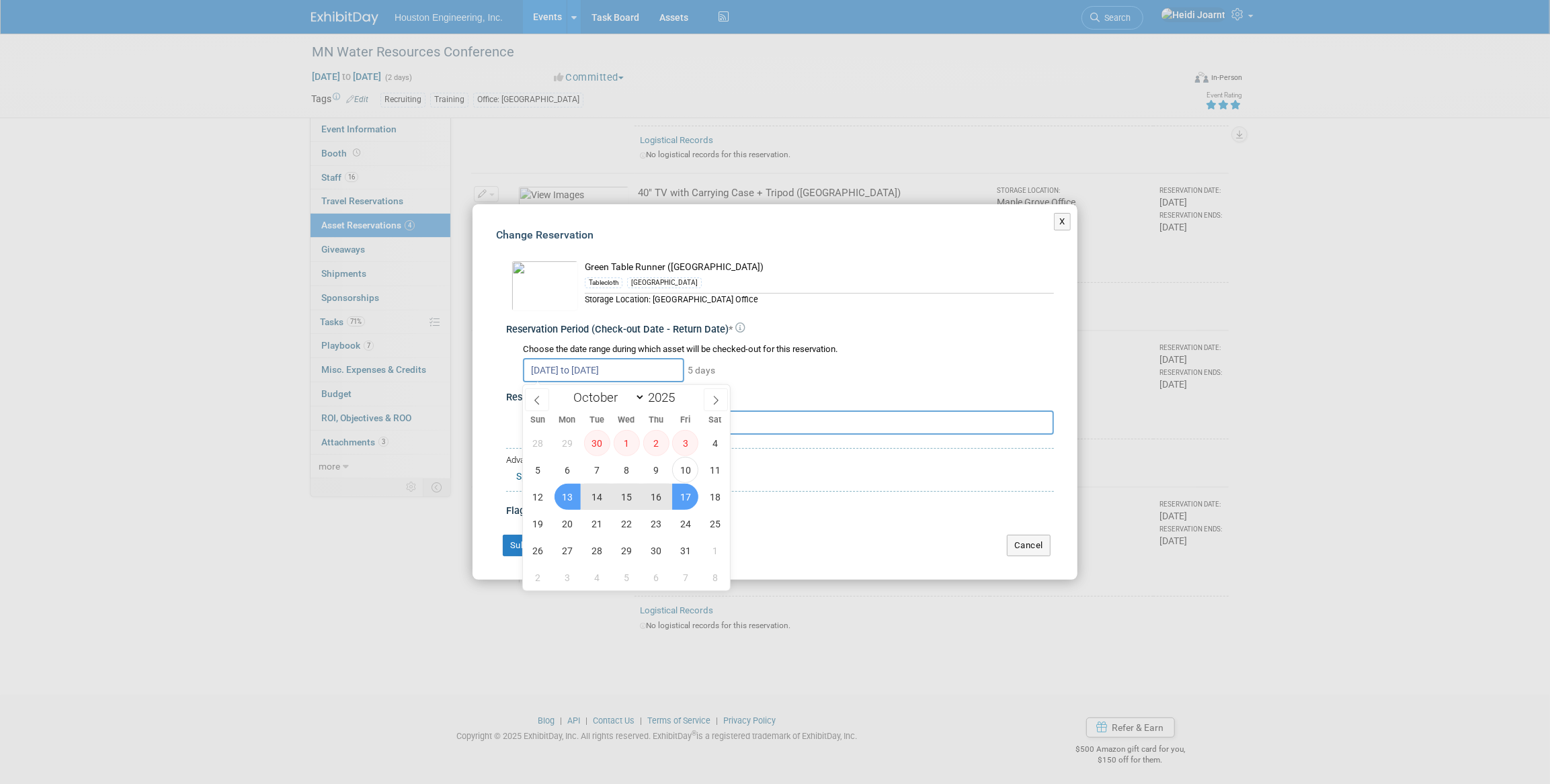
click at [661, 494] on span "16" at bounding box center [656, 497] width 26 height 26
click at [567, 498] on span "13" at bounding box center [567, 497] width 26 height 26
type input "Oct 13, 2025 to Oct 16, 2025"
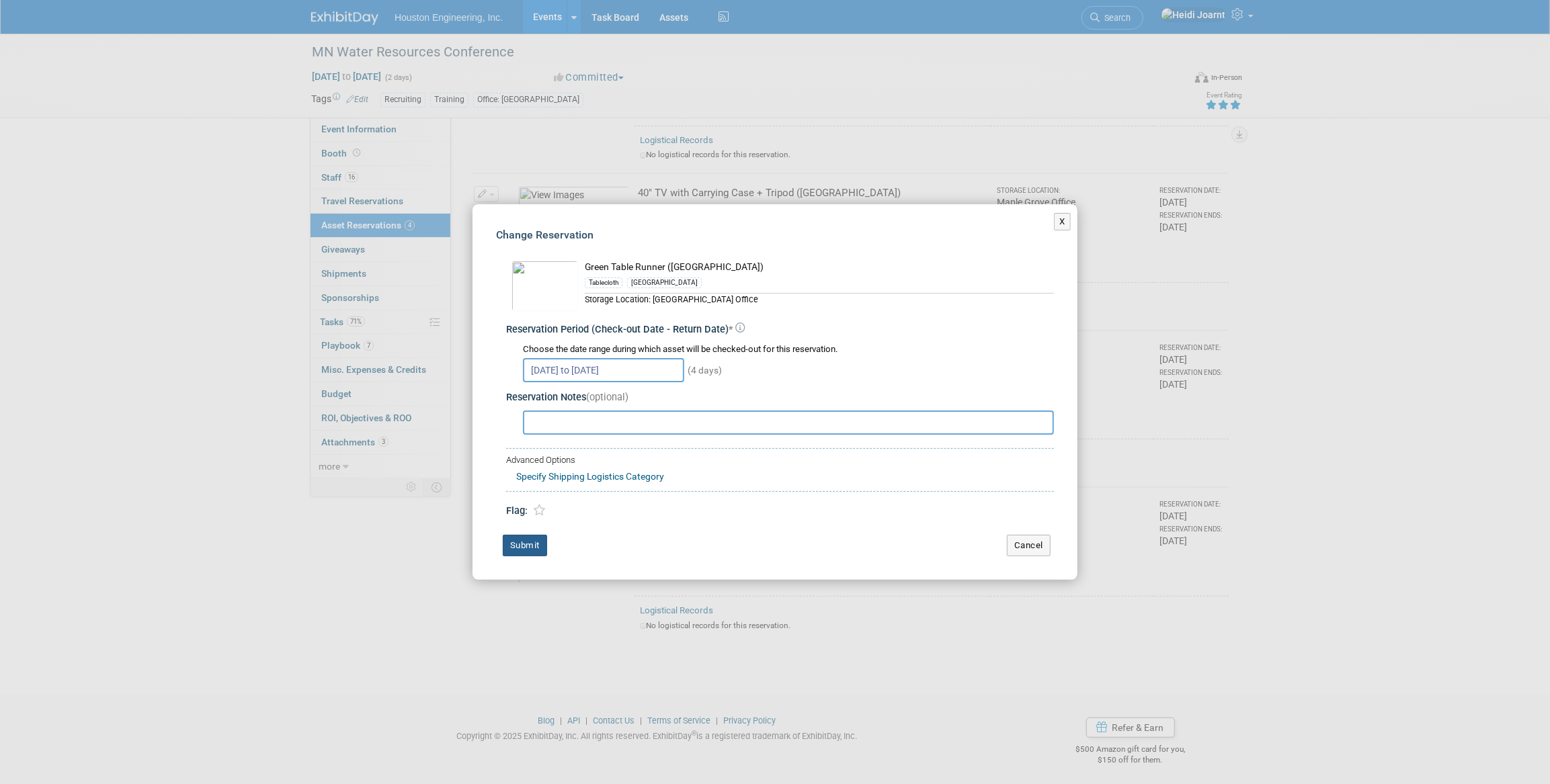
click at [522, 545] on button "Submit" at bounding box center [525, 545] width 44 height 22
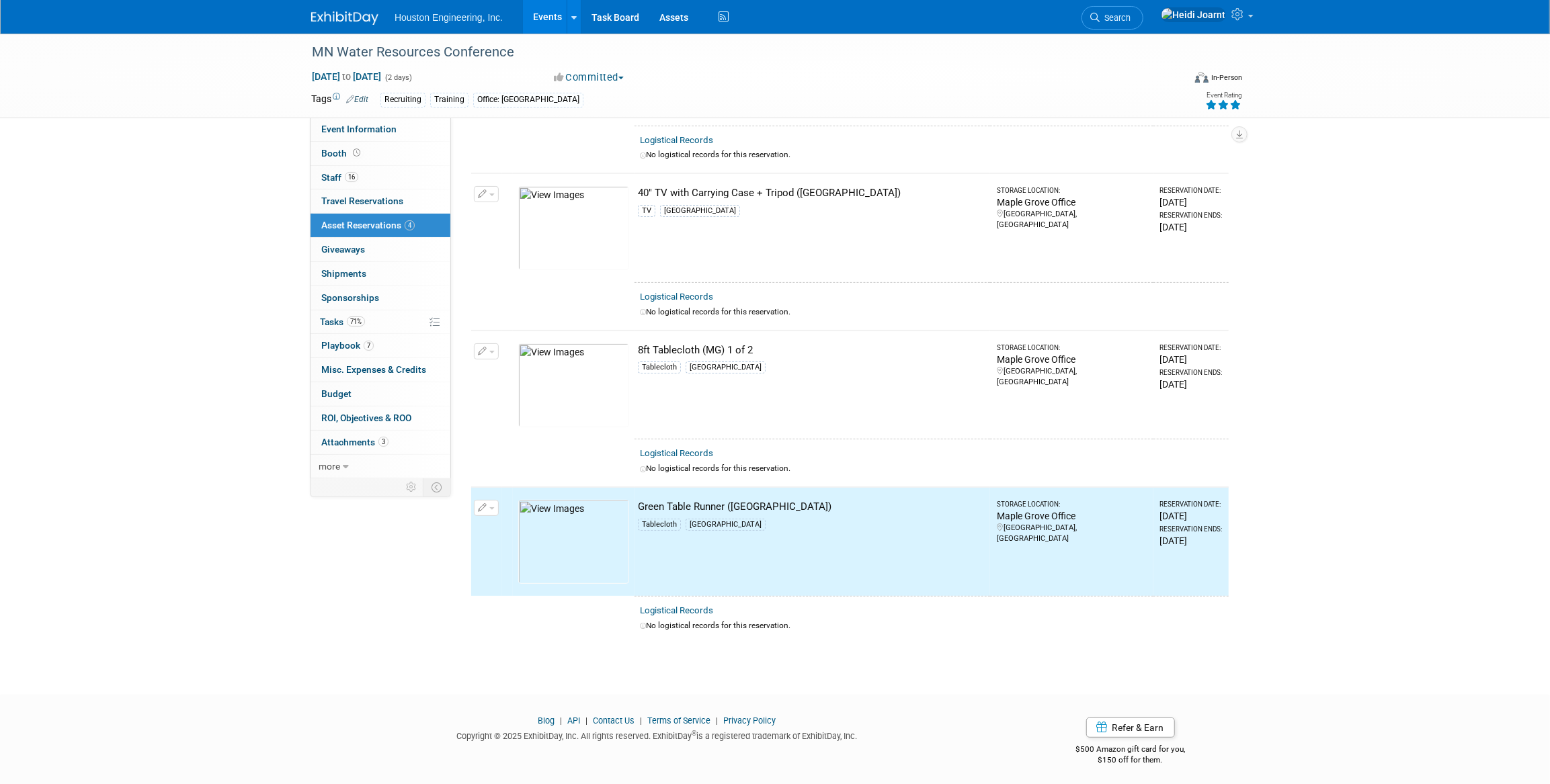
scroll to position [0, 0]
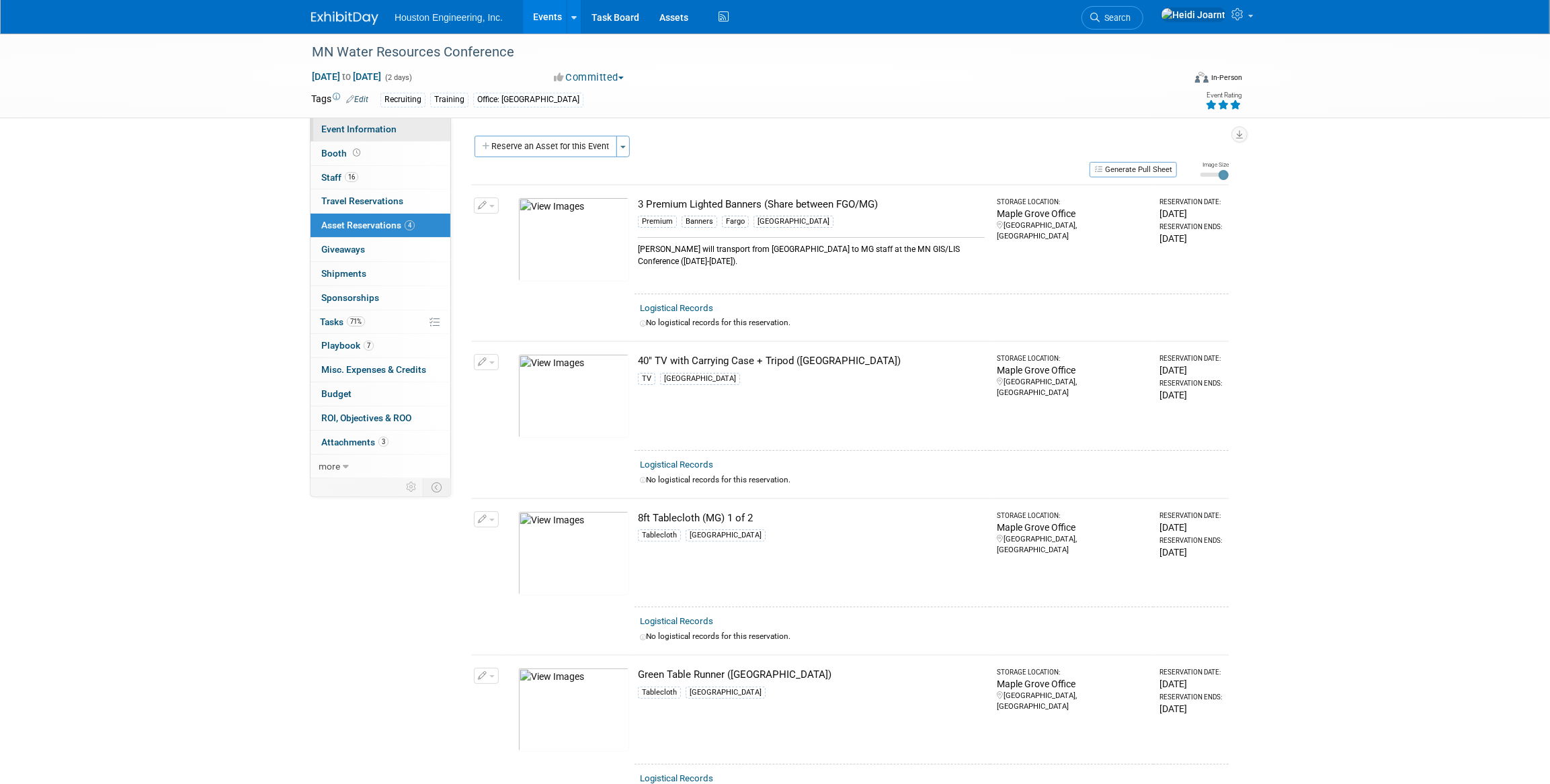
click at [388, 124] on span "Event Information" at bounding box center [359, 129] width 75 height 11
select select "3 - Reg/Prep Done"
select select "Yes"
select select "No"
select select "Water Resources"
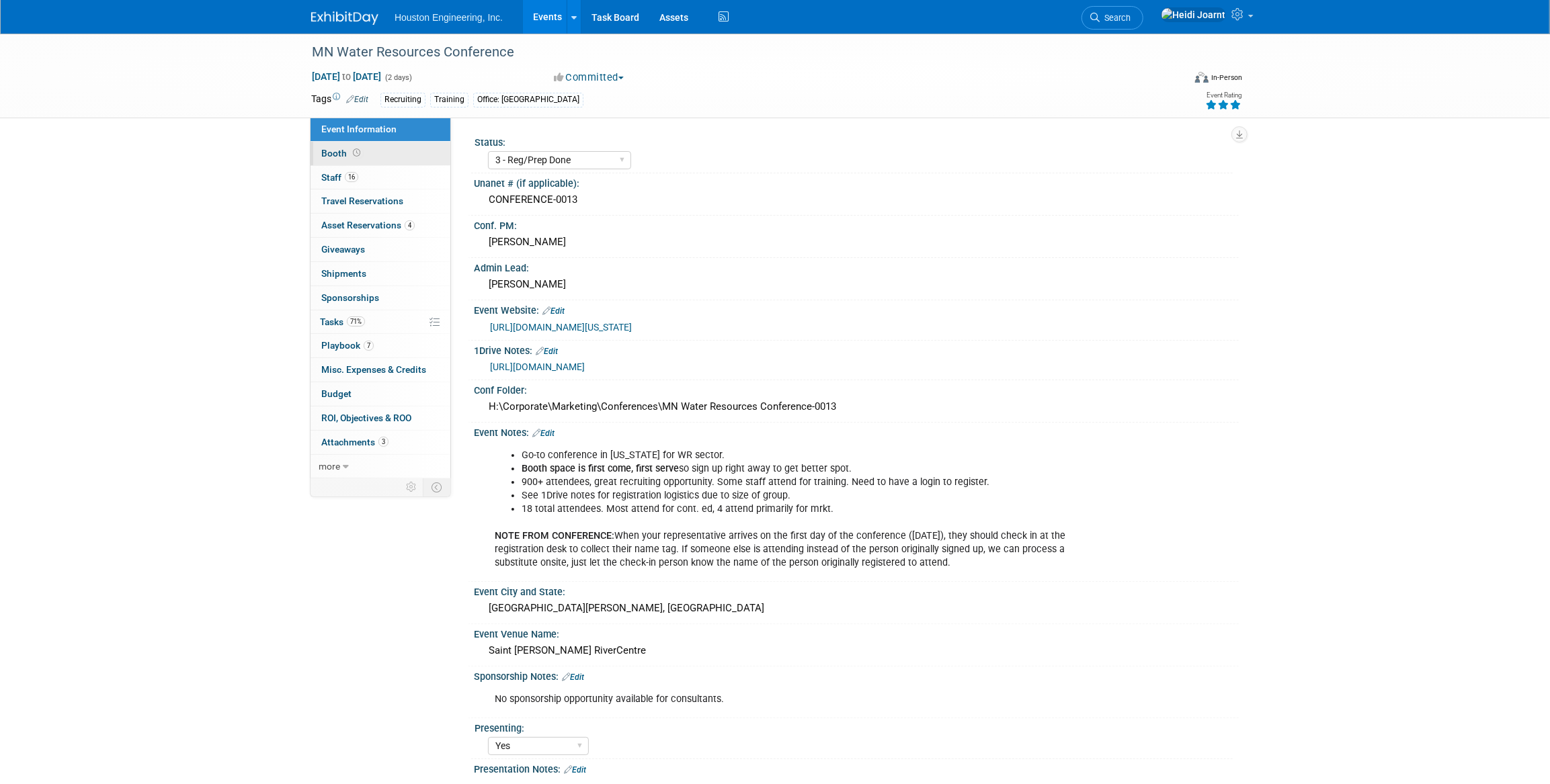
click at [386, 152] on link "Booth" at bounding box center [381, 153] width 140 height 23
select select "Yes"
select select "[GEOGRAPHIC_DATA]"
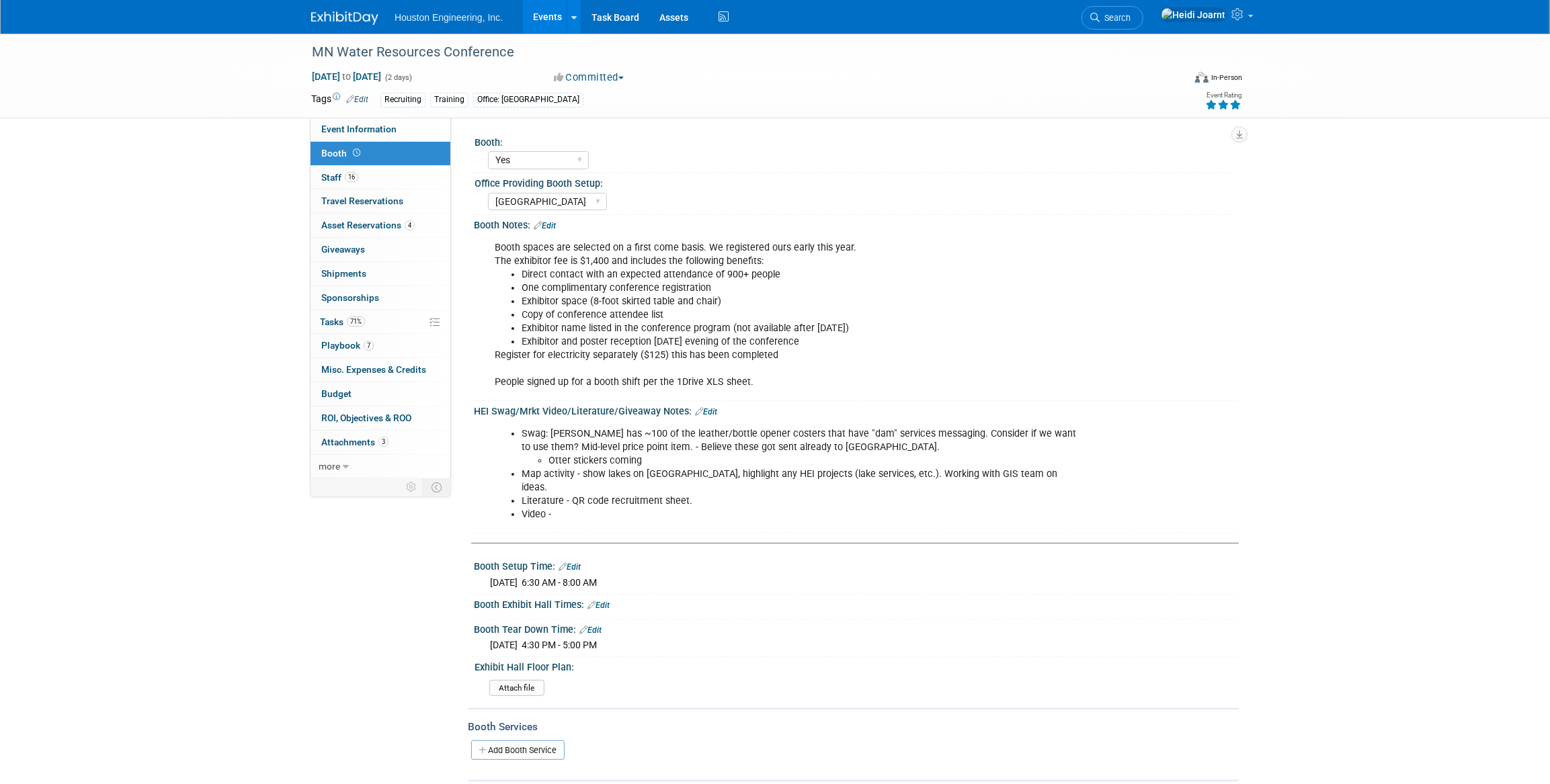
click at [704, 411] on link "Edit" at bounding box center [706, 412] width 22 height 9
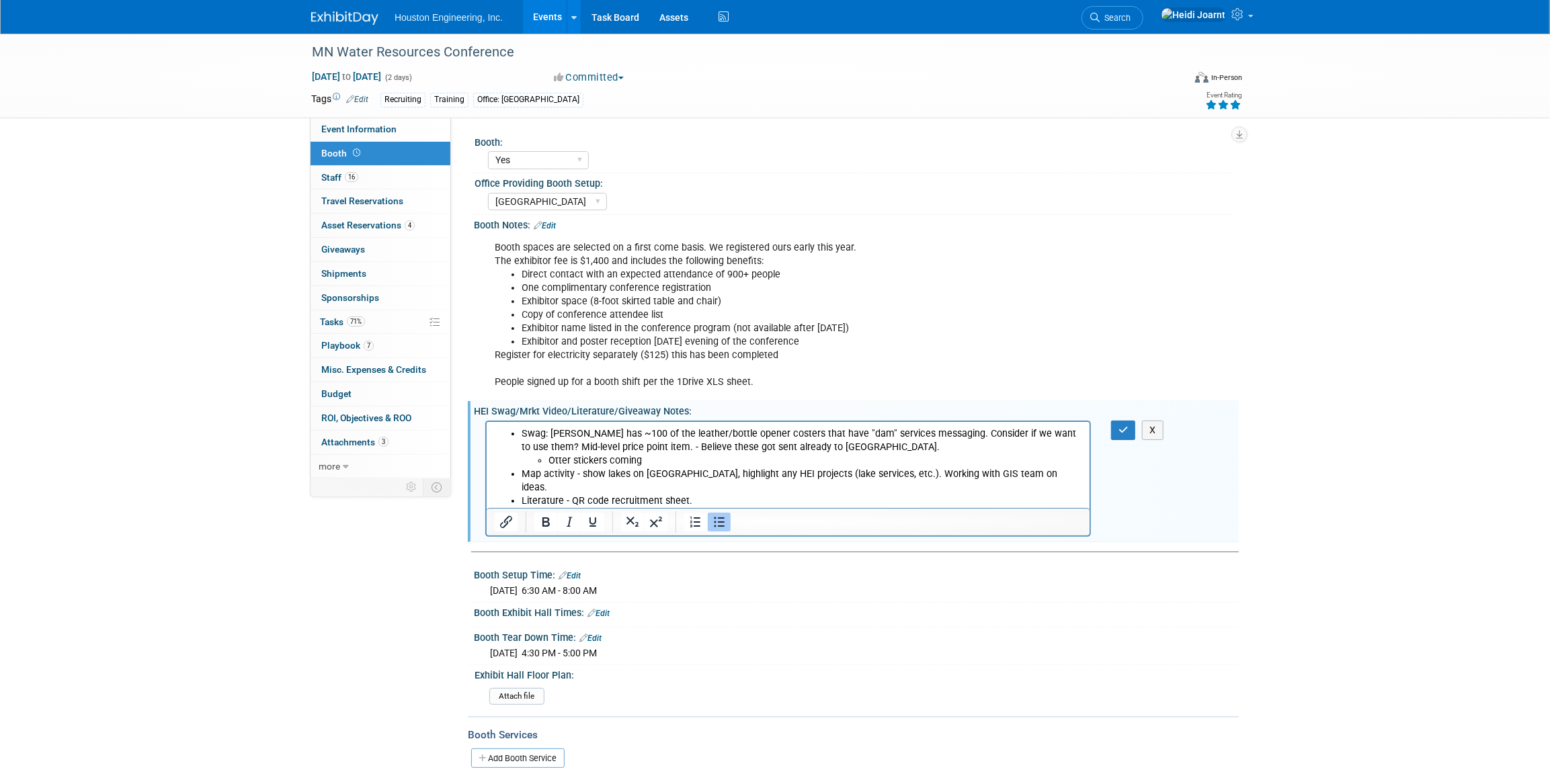
click at [575, 507] on li "Video -" at bounding box center [801, 514] width 560 height 13
click at [1118, 431] on icon "button" at bounding box center [1123, 430] width 10 height 9
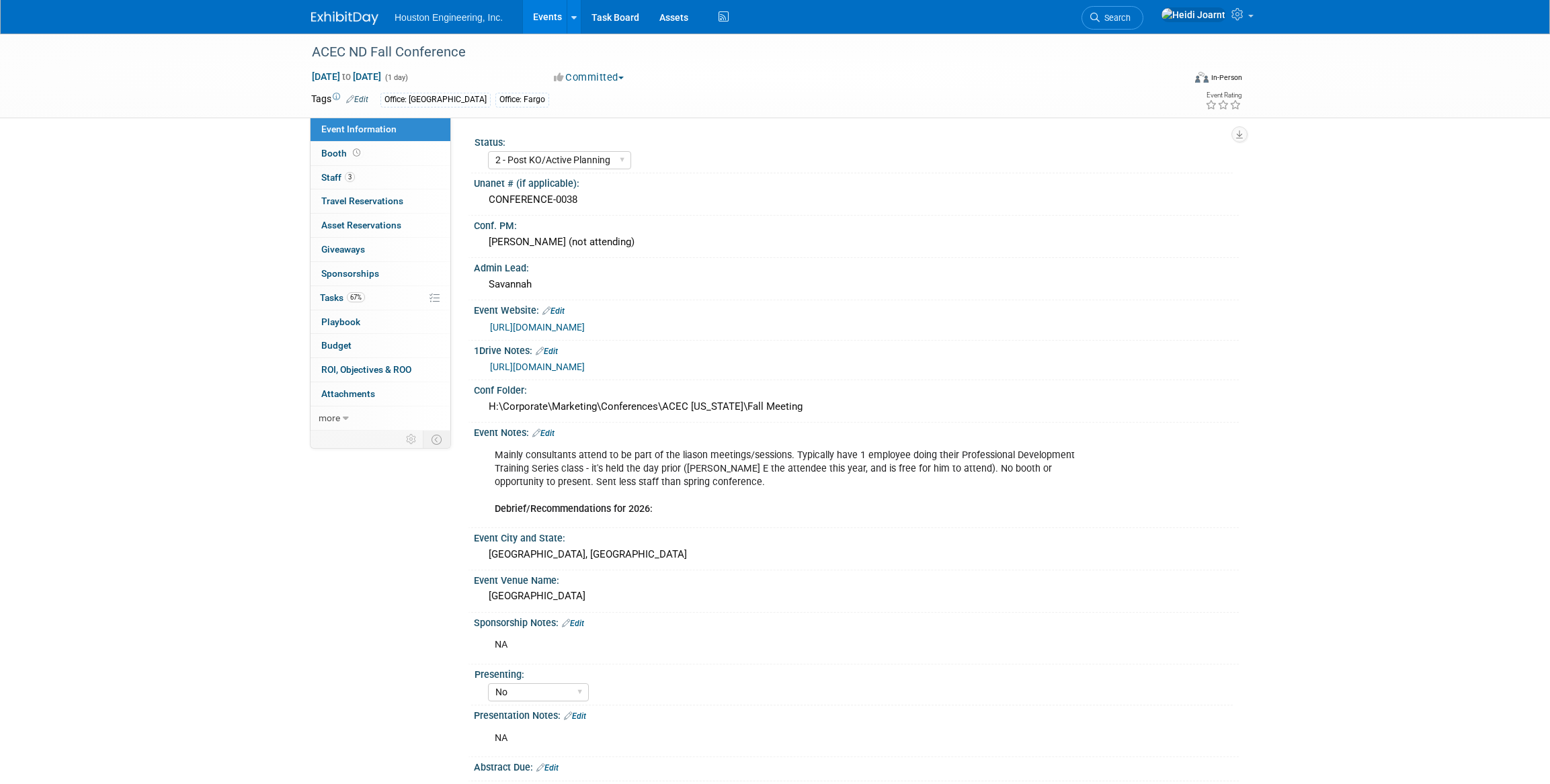
select select "2 - Post KO/Active Planning"
select select "No"
select select "Community/Prof Orgs"
click at [384, 296] on link "67% Tasks 67%" at bounding box center [381, 297] width 140 height 23
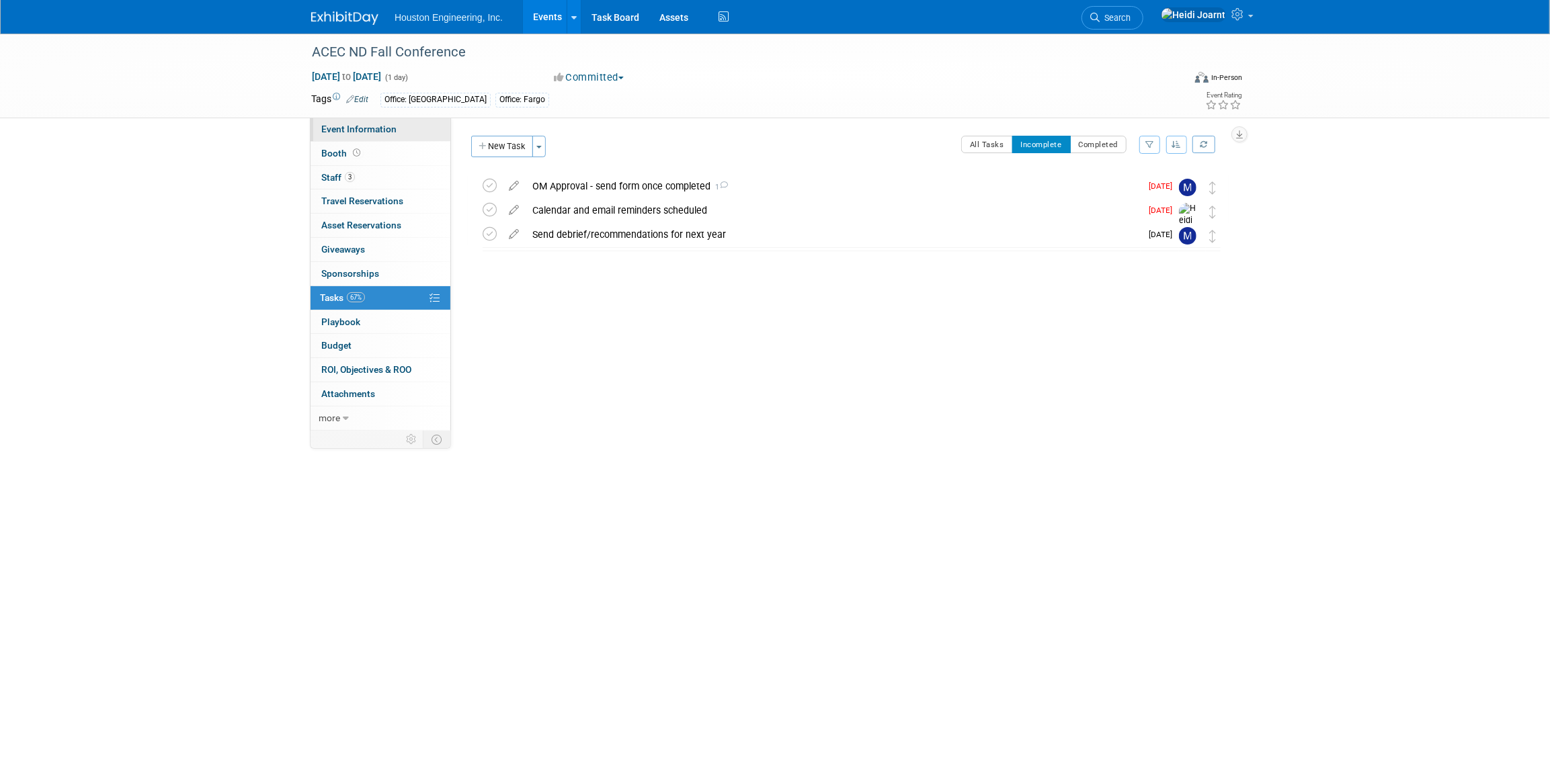
click at [372, 129] on span "Event Information" at bounding box center [359, 129] width 75 height 11
select select "2 - Post KO/Active Planning"
select select "No"
select select "Community/Prof Orgs"
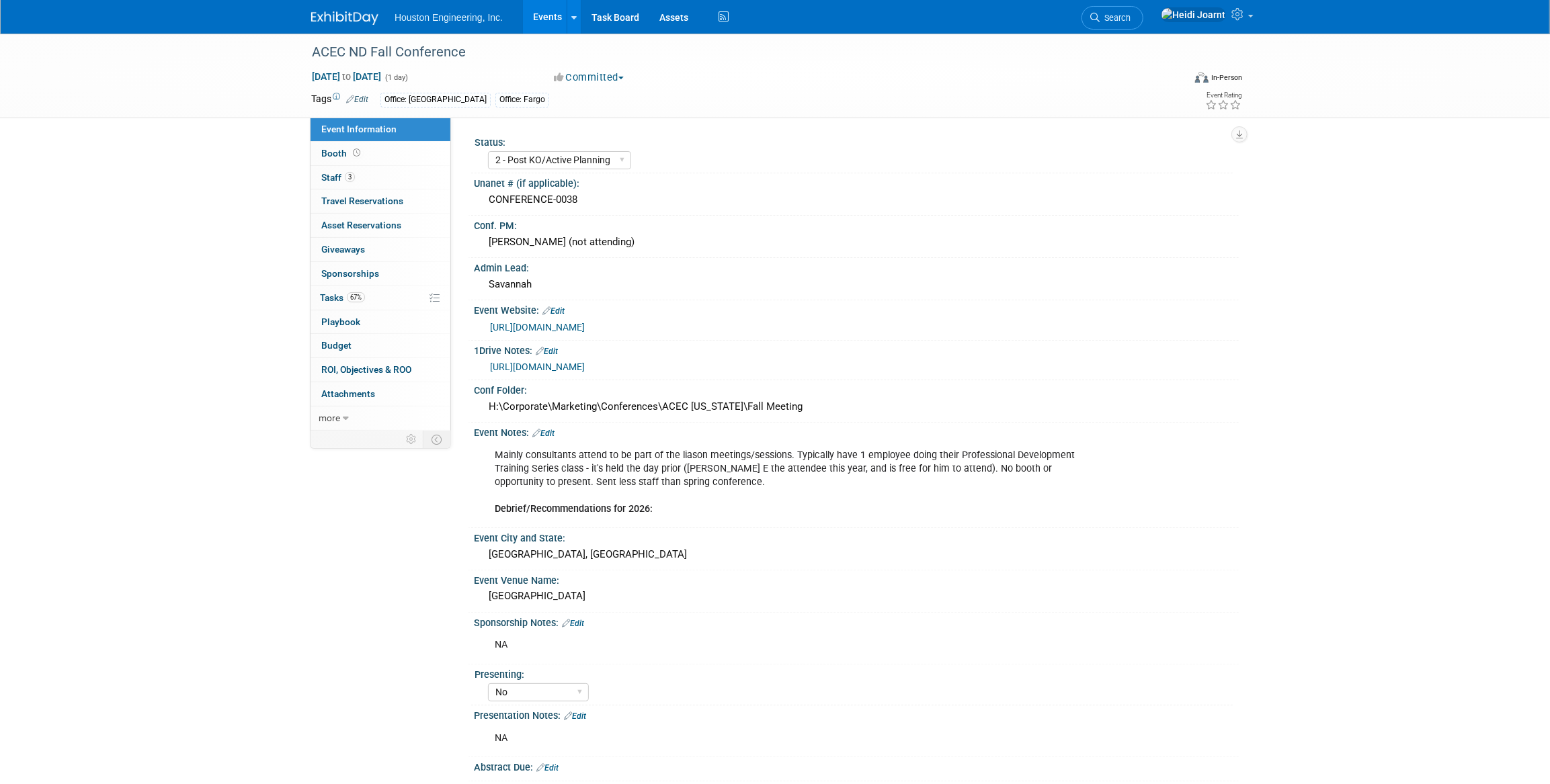
click at [574, 370] on link "https://houstoneng-my.sharepoint.com/:x:/p/hjoarnt/ETg1Cy7Fc0VCvoCZG-ptgSwB4Cs1…" at bounding box center [537, 367] width 95 height 11
click at [1131, 15] on span "Search" at bounding box center [1115, 17] width 31 height 10
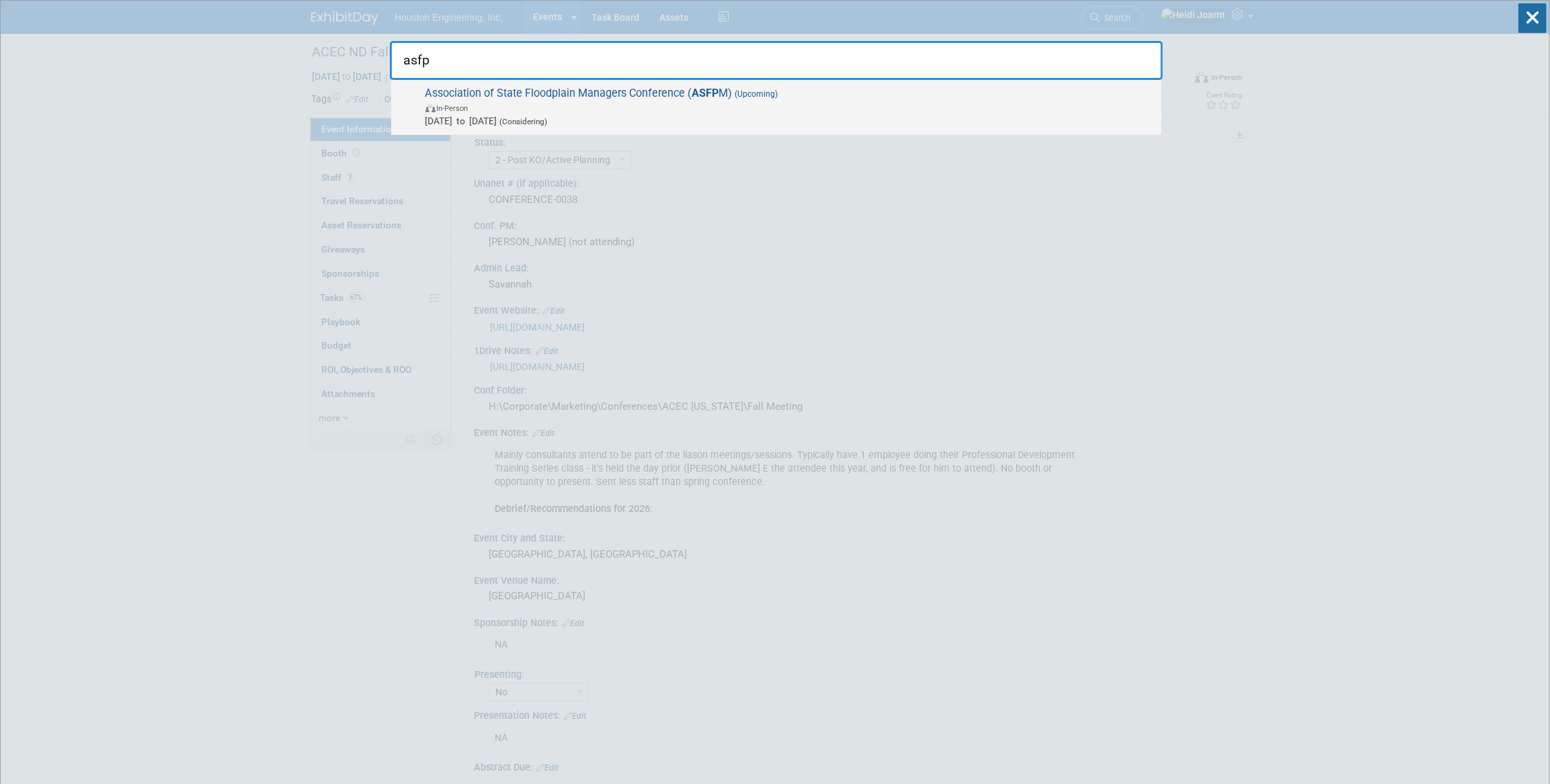
type input "asfp"
click at [818, 101] on span "In-Person" at bounding box center [790, 107] width 729 height 13
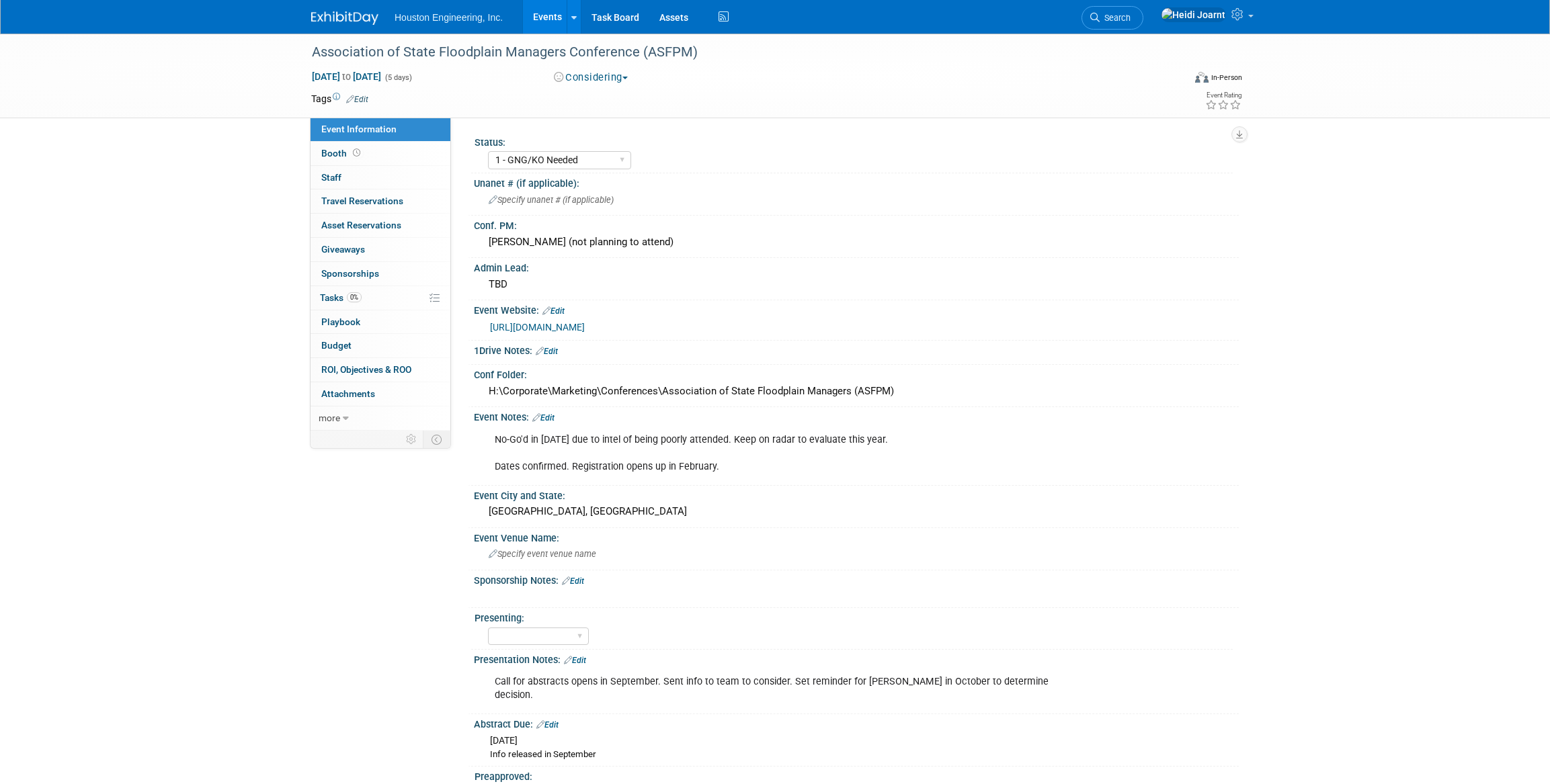
select select "1 - GNG/KO Needed"
click at [678, 241] on div "[PERSON_NAME] (not planning to attend)" at bounding box center [856, 242] width 745 height 21
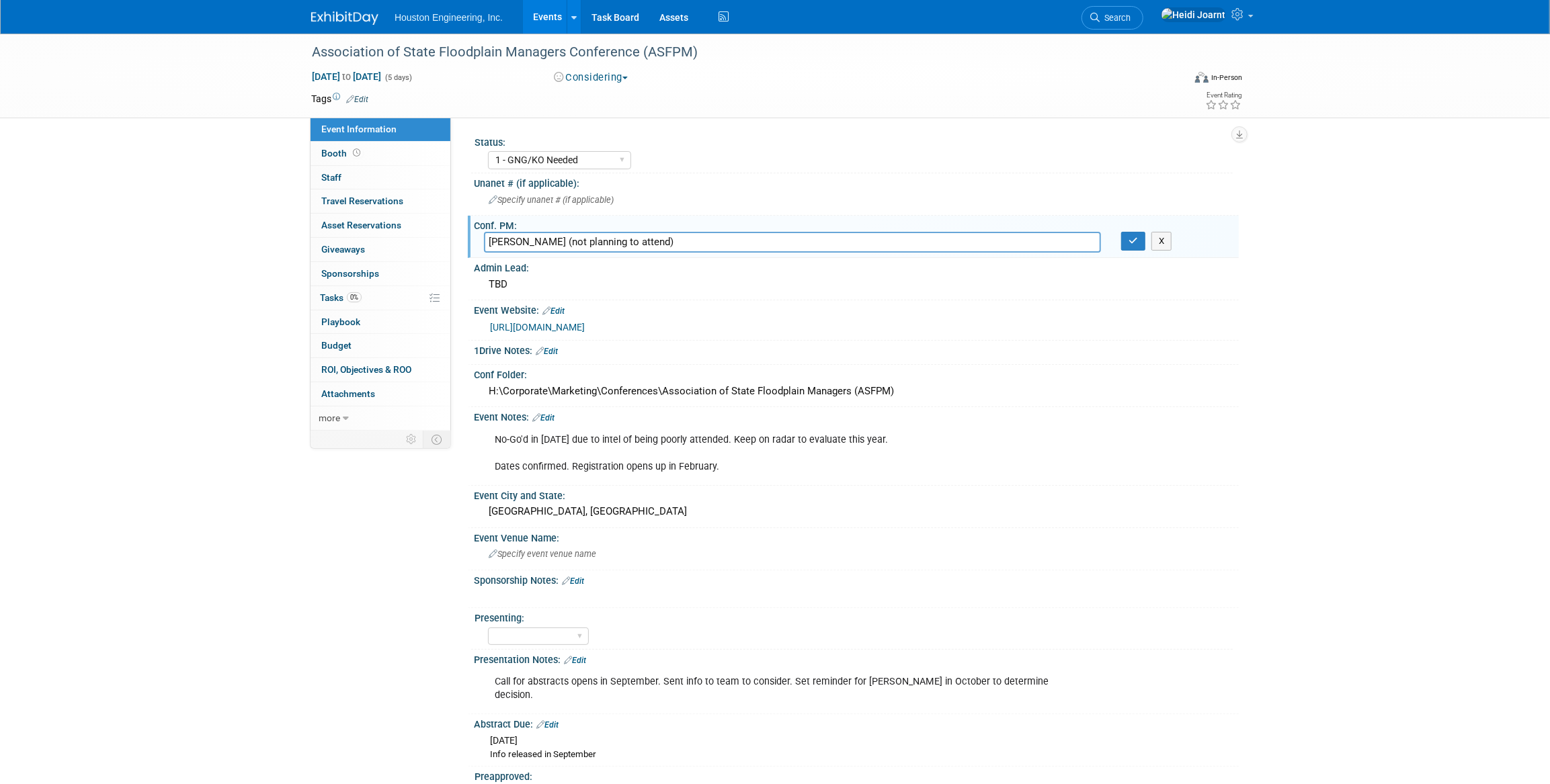
drag, startPoint x: 682, startPoint y: 240, endPoint x: 561, endPoint y: 249, distance: 121.3
click at [561, 249] on input "[PERSON_NAME] (not planning to attend)" at bounding box center [792, 242] width 617 height 21
type input "[PERSON_NAME]"
click at [1136, 239] on icon "button" at bounding box center [1133, 240] width 9 height 9
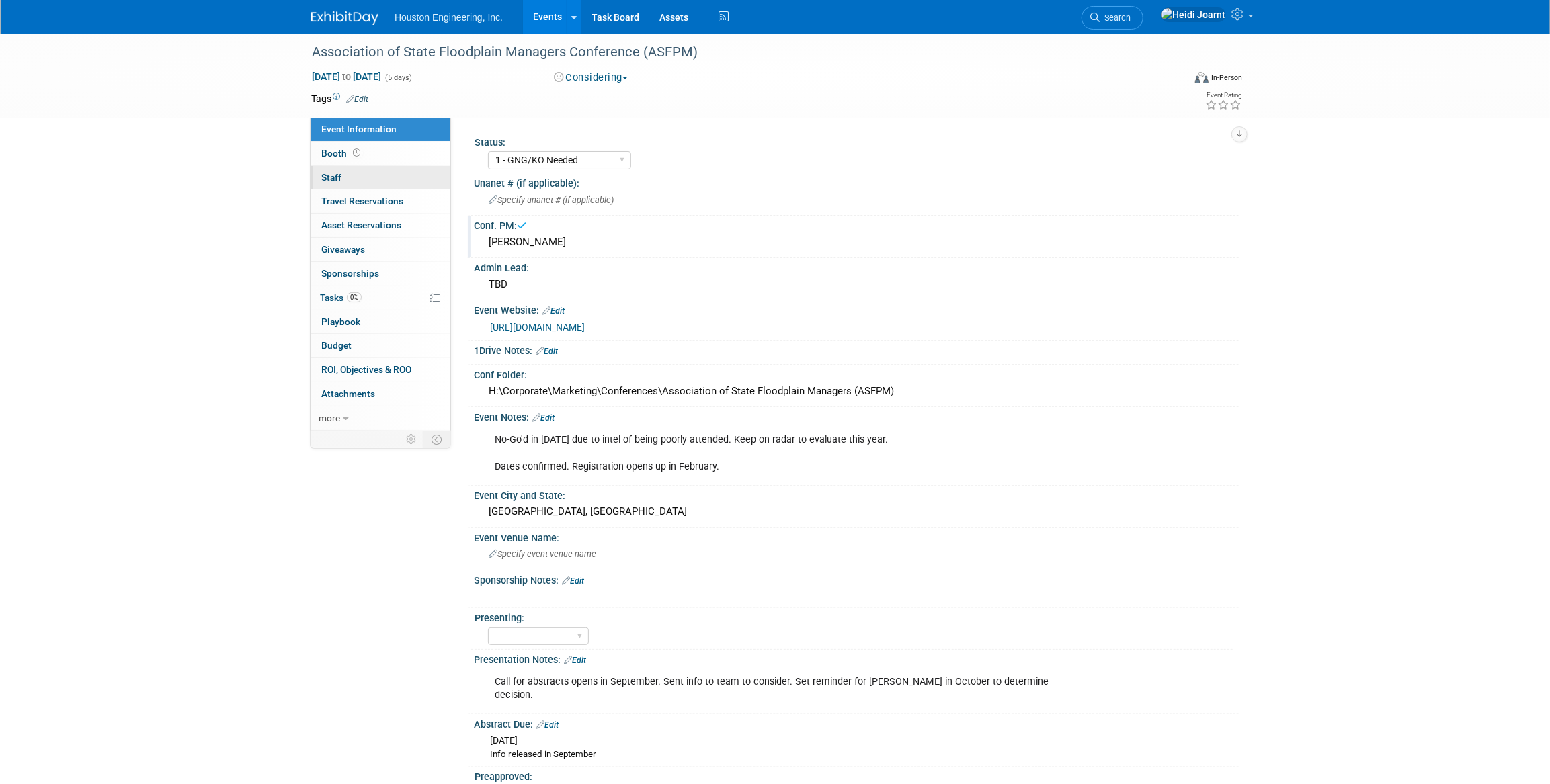
click at [398, 182] on link "0 Staff 0" at bounding box center [381, 177] width 140 height 23
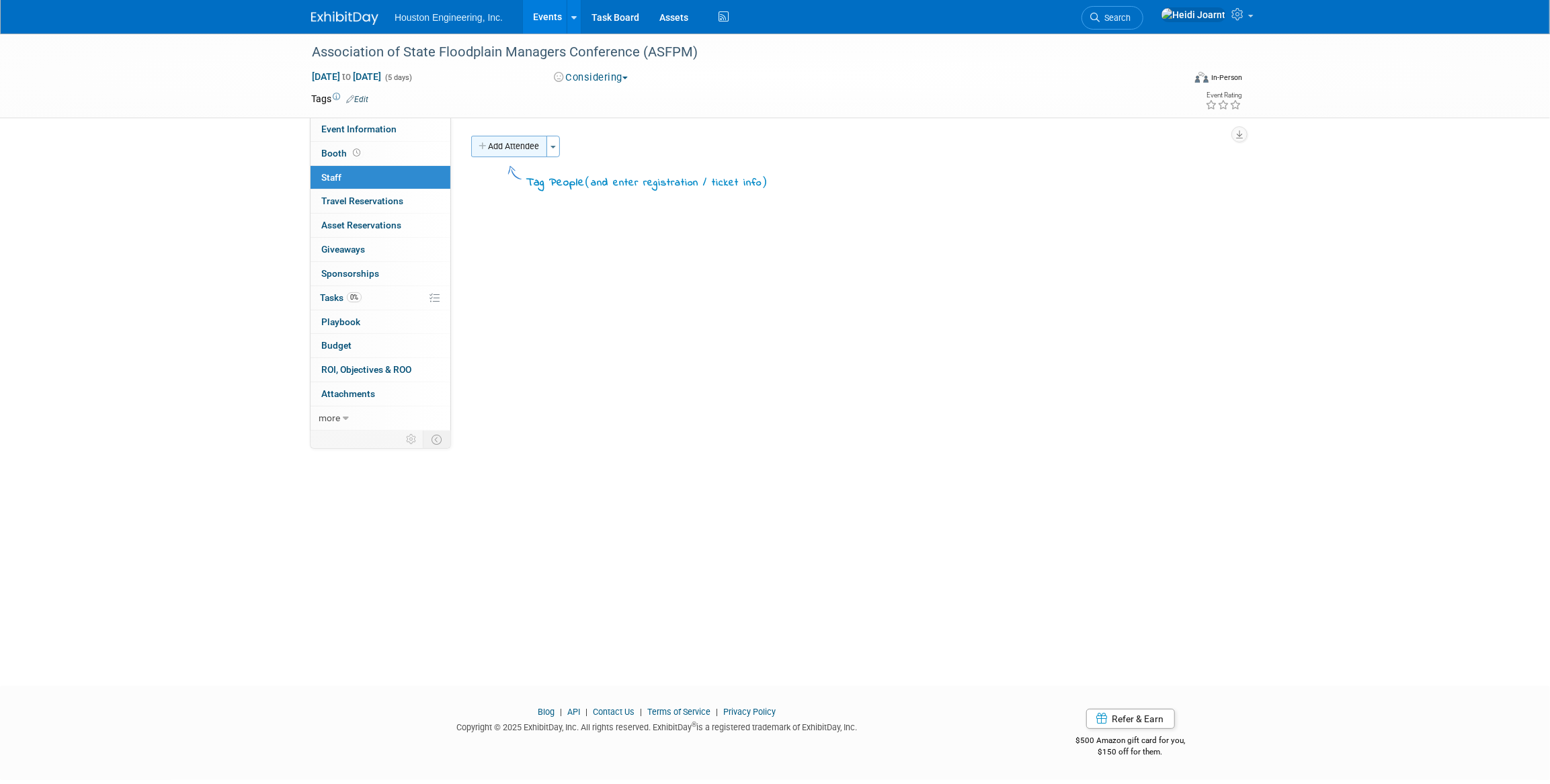
click at [514, 144] on button "Add Attendee" at bounding box center [509, 146] width 76 height 22
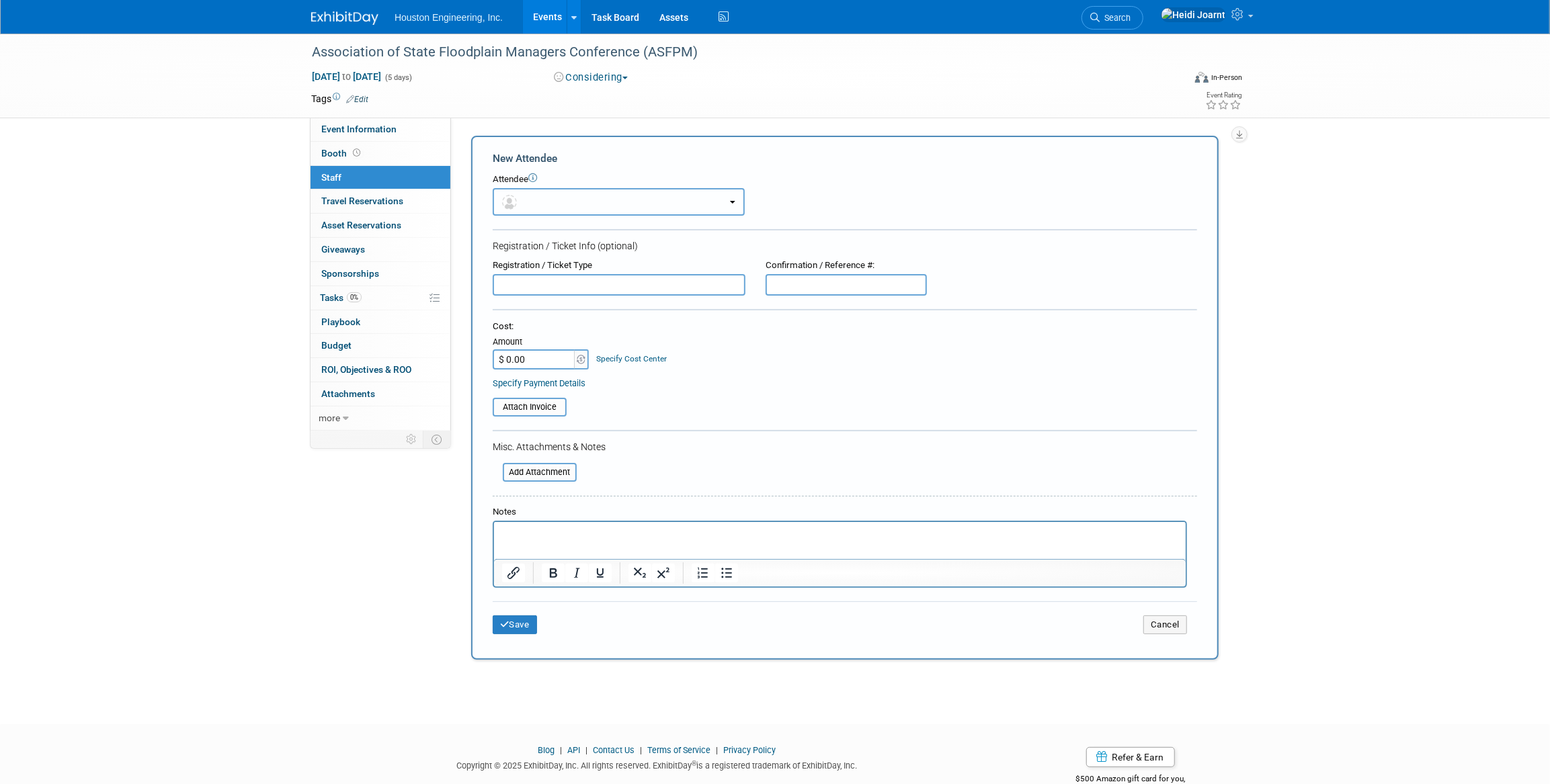
click at [532, 195] on button "button" at bounding box center [618, 202] width 252 height 28
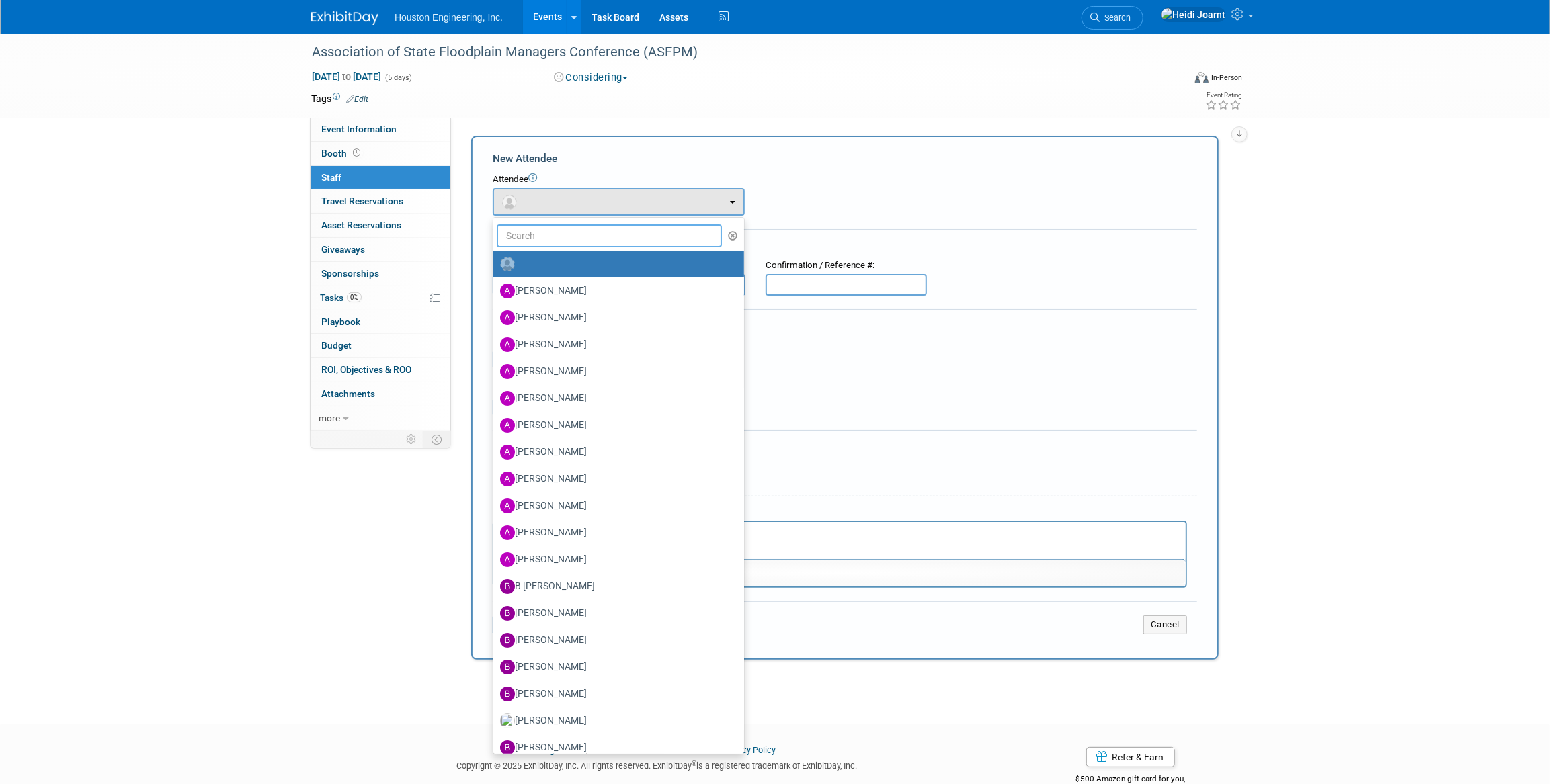
click at [559, 236] on input "text" at bounding box center [609, 236] width 226 height 22
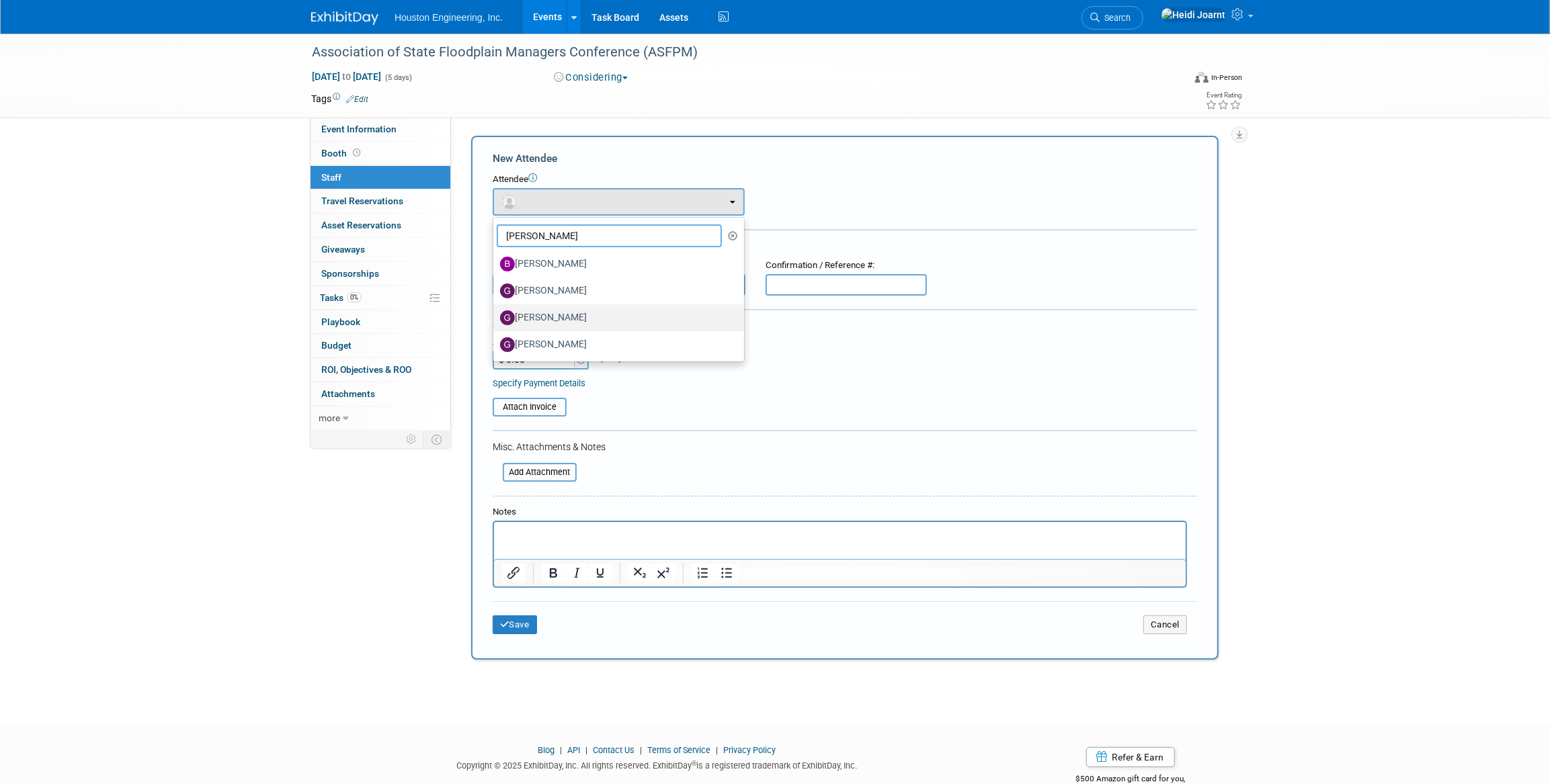
type input "greg"
click at [570, 316] on label "Greg Thompson" at bounding box center [615, 318] width 230 height 22
click at [495, 316] on input "Greg Thompson" at bounding box center [491, 315] width 9 height 9
select select "c0eb342b-2723-4452-8a61-ddab8bf00cb3"
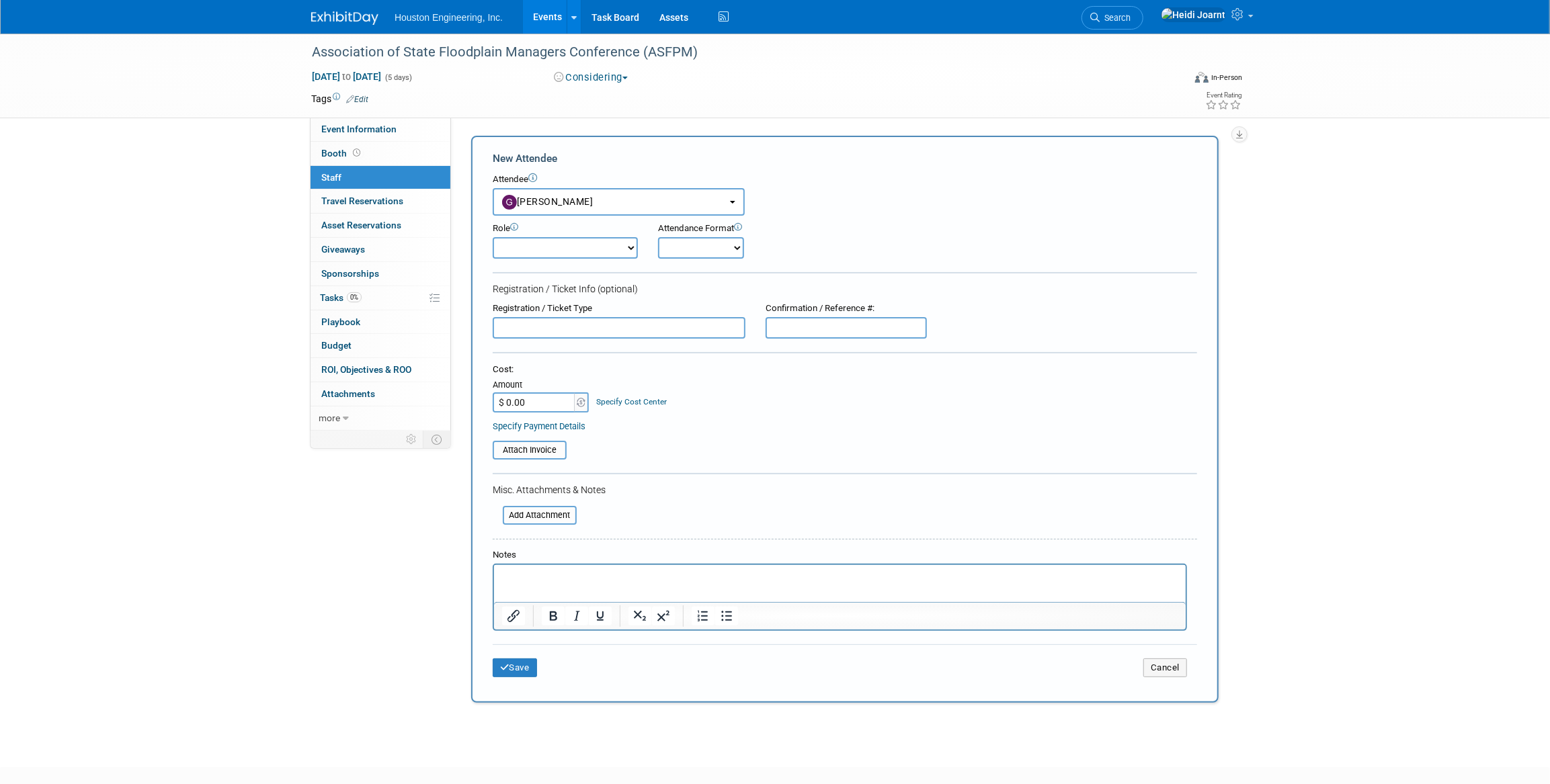
click at [552, 263] on form "New Attendee Attendee <img src="https://www.exhibitday.com/Images/Unassigned-Us…" at bounding box center [845, 419] width 704 height 536
click at [552, 258] on select "Conf Attendee Conf PM Demonstrator Host Planner Presenter Sales Representative" at bounding box center [565, 248] width 145 height 22
select select "100"
click at [493, 237] on select "Conf Attendee Conf PM Demonstrator Host Planner Presenter Sales Representative" at bounding box center [565, 248] width 145 height 22
click at [579, 583] on p "Rich Text Area. Press ALT-0 for help." at bounding box center [839, 576] width 676 height 13
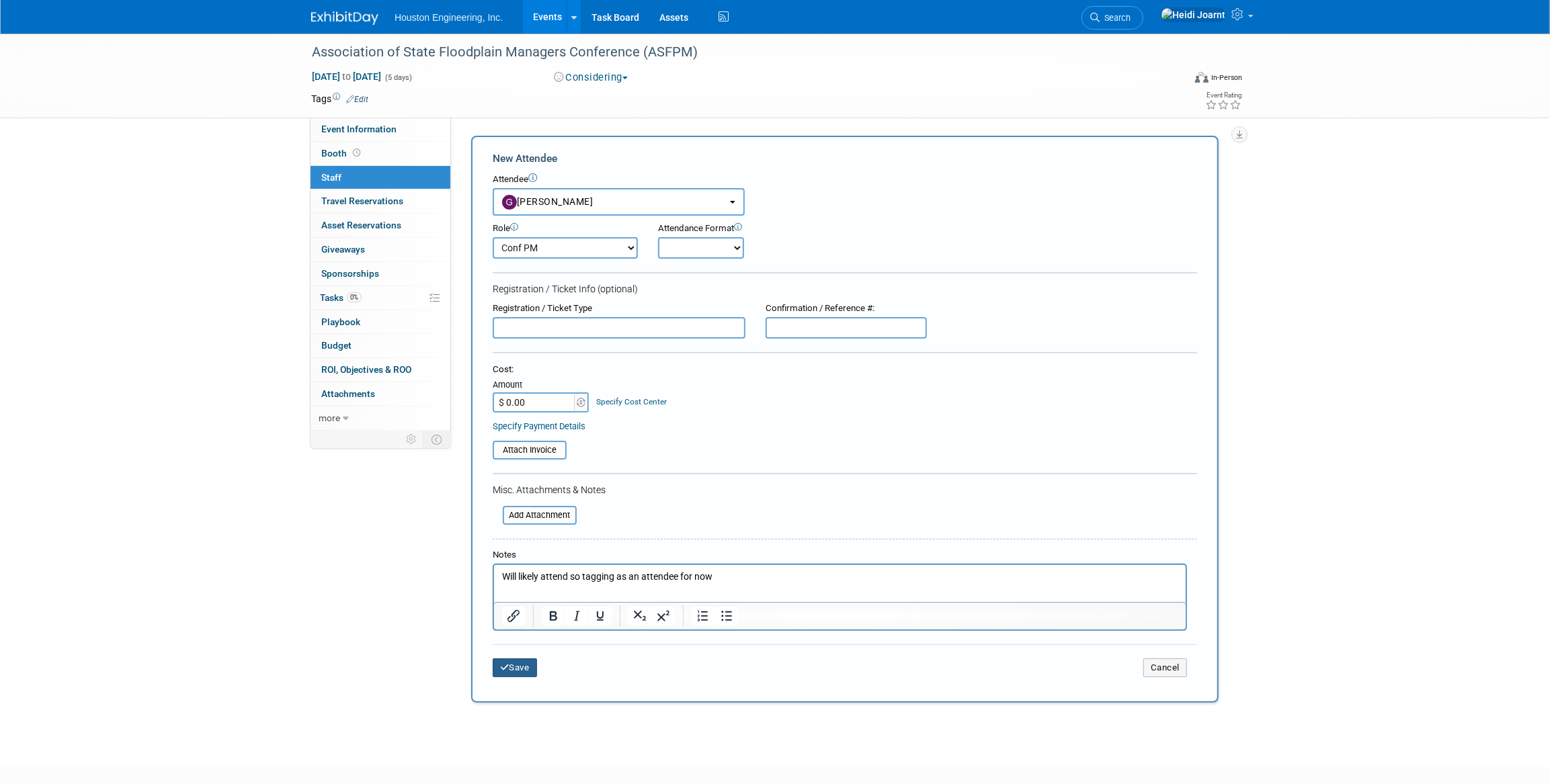
click at [524, 671] on button "Save" at bounding box center [515, 668] width 44 height 19
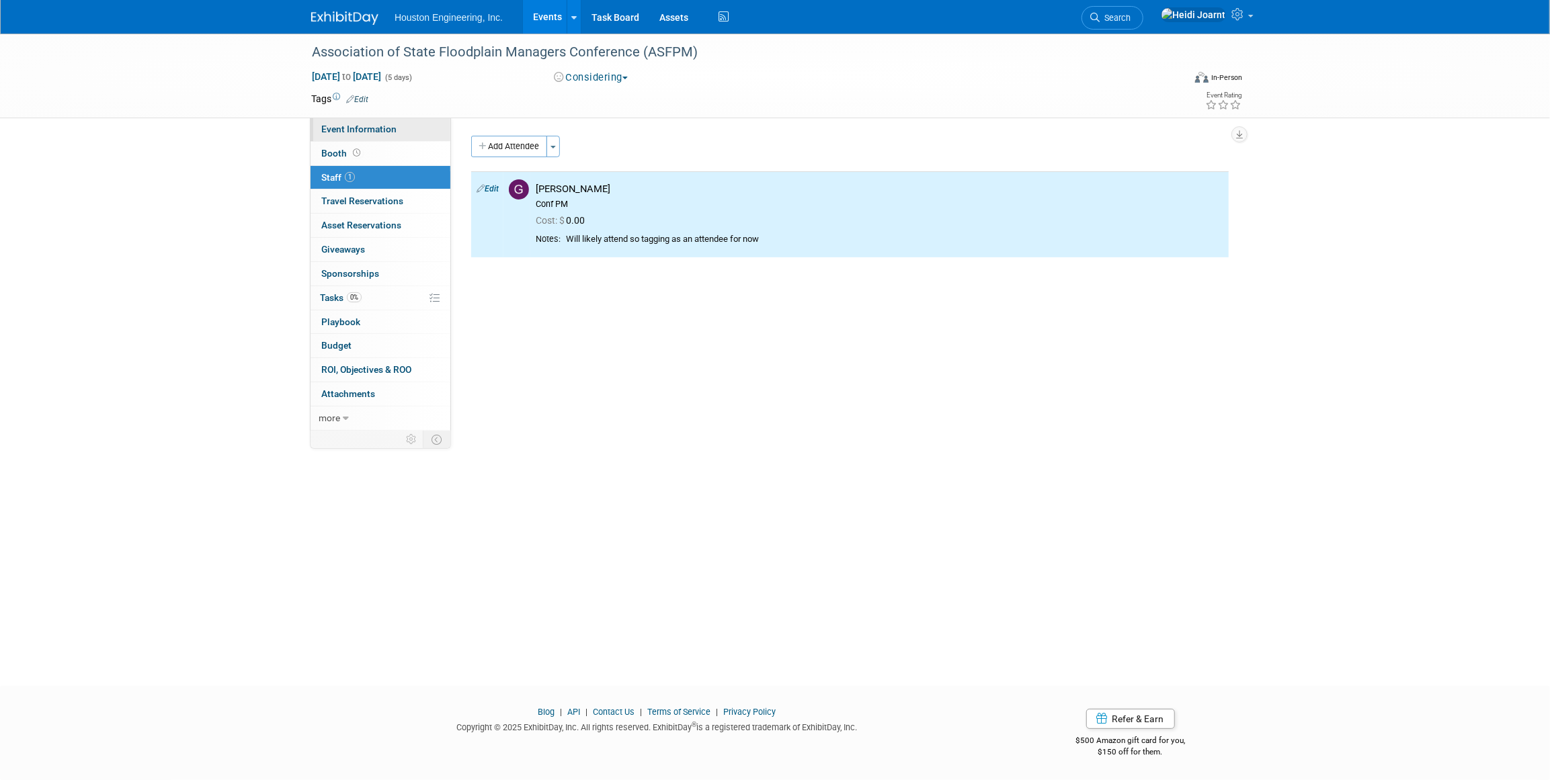
click at [372, 128] on span "Event Information" at bounding box center [359, 129] width 75 height 11
select select "1 - GNG/KO Needed"
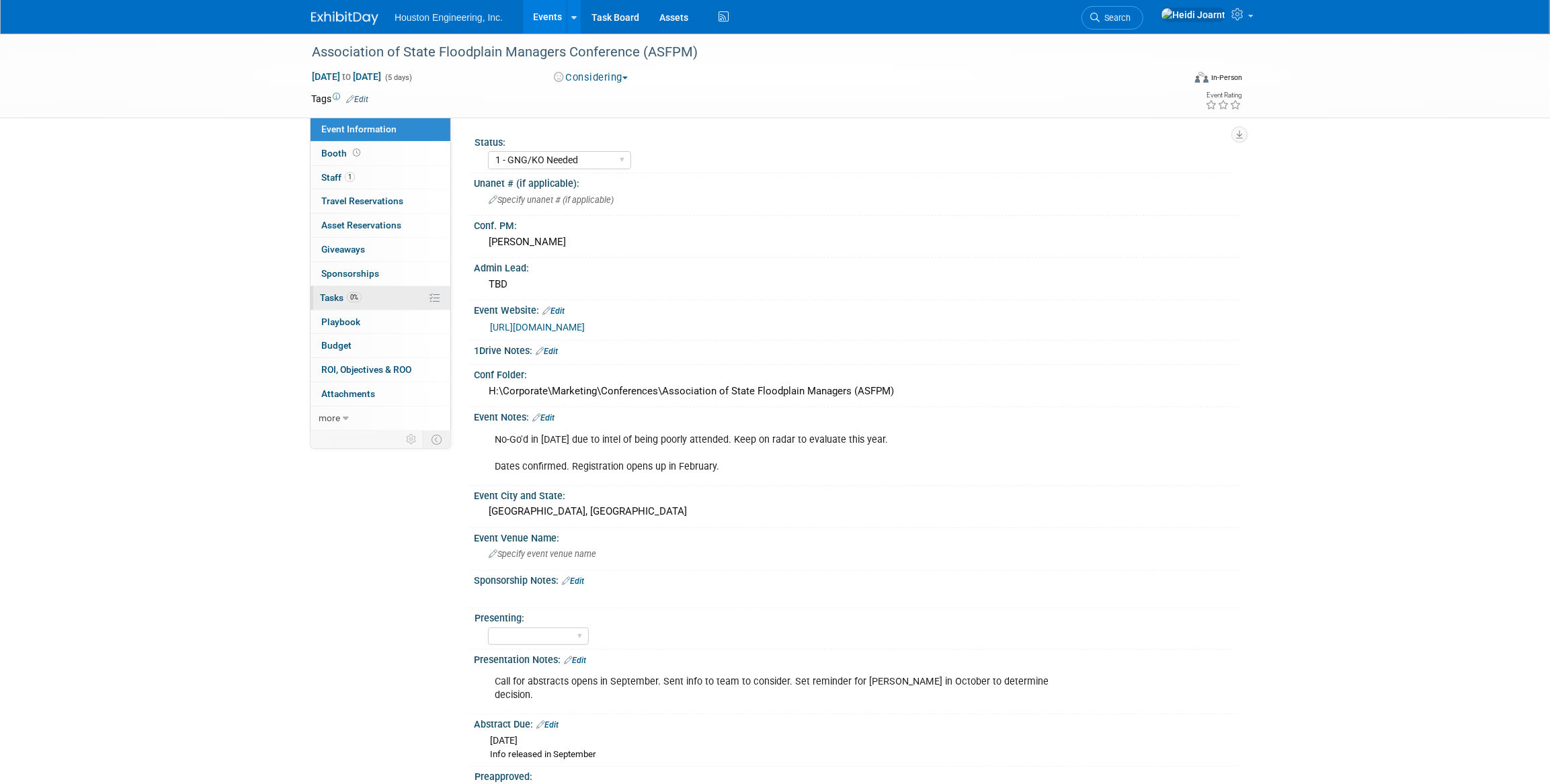
click at [371, 308] on link "0% Tasks 0%" at bounding box center [381, 297] width 140 height 23
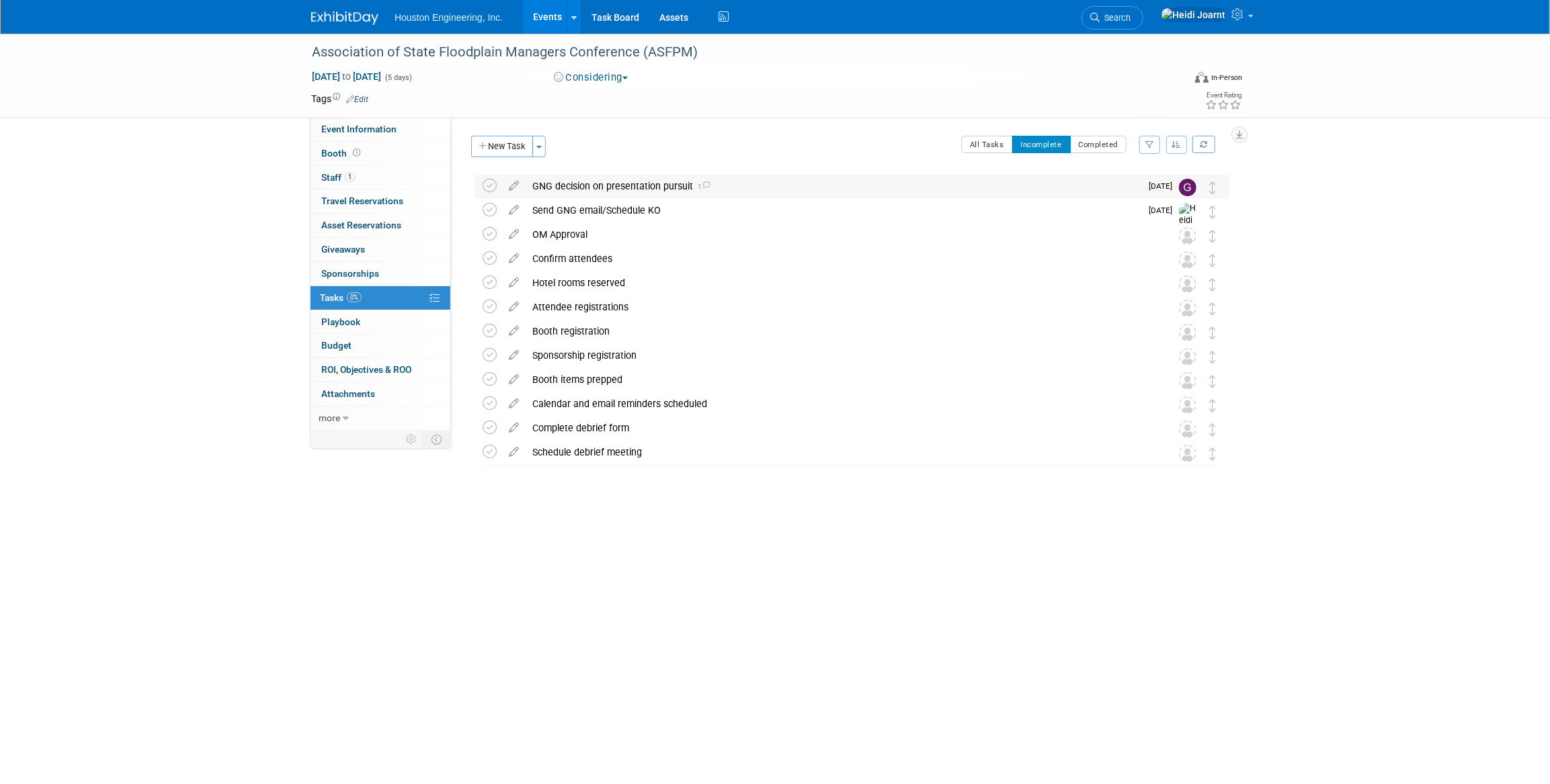
click at [715, 188] on div "GNG decision on presentation pursuit 1" at bounding box center [833, 185] width 615 height 22
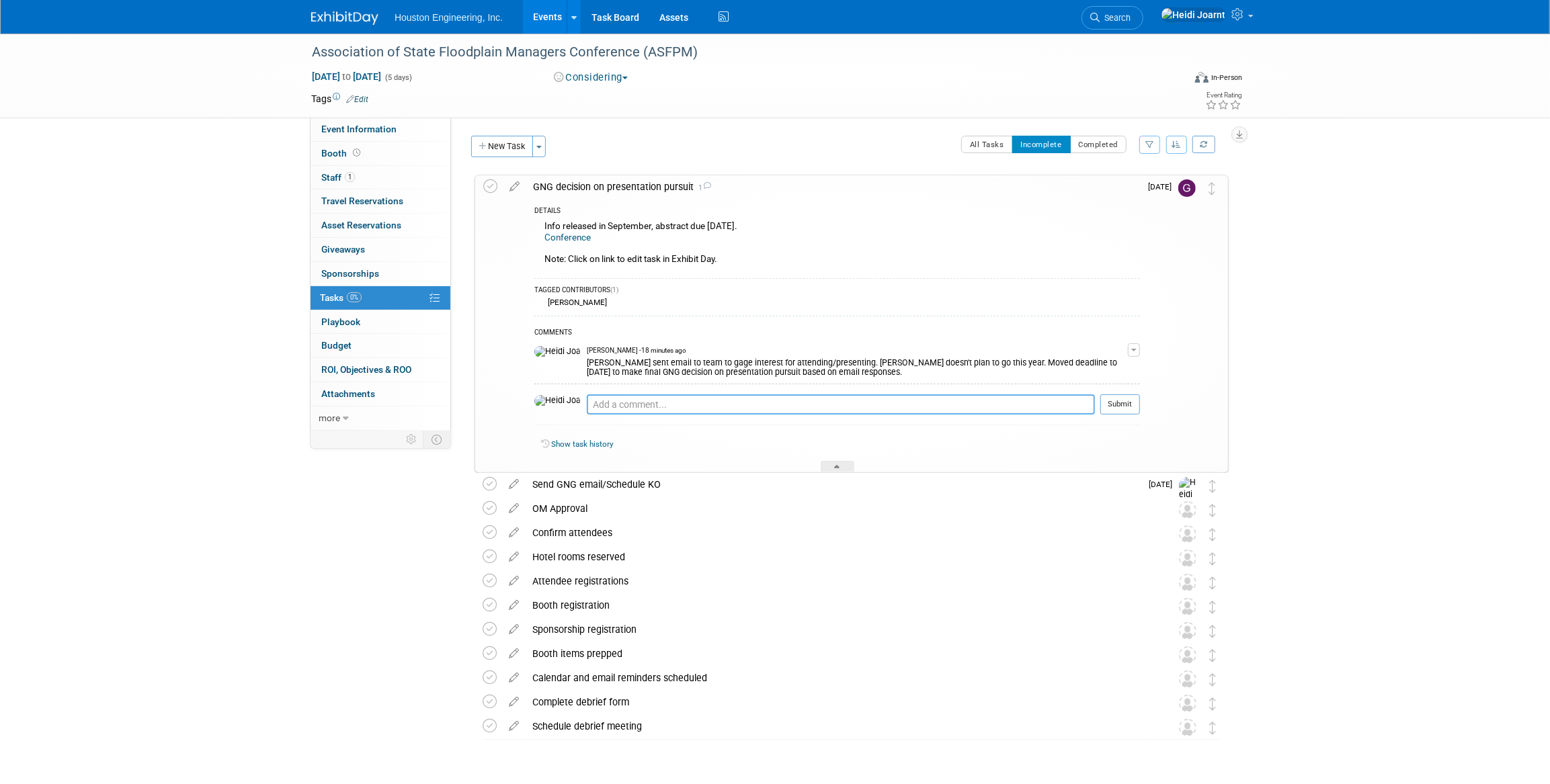
click at [669, 402] on textarea at bounding box center [841, 404] width 508 height 20
type textarea "S"
type textarea "Update: Greg will likely plan to attend"
click at [1114, 398] on button "Submit" at bounding box center [1120, 404] width 40 height 20
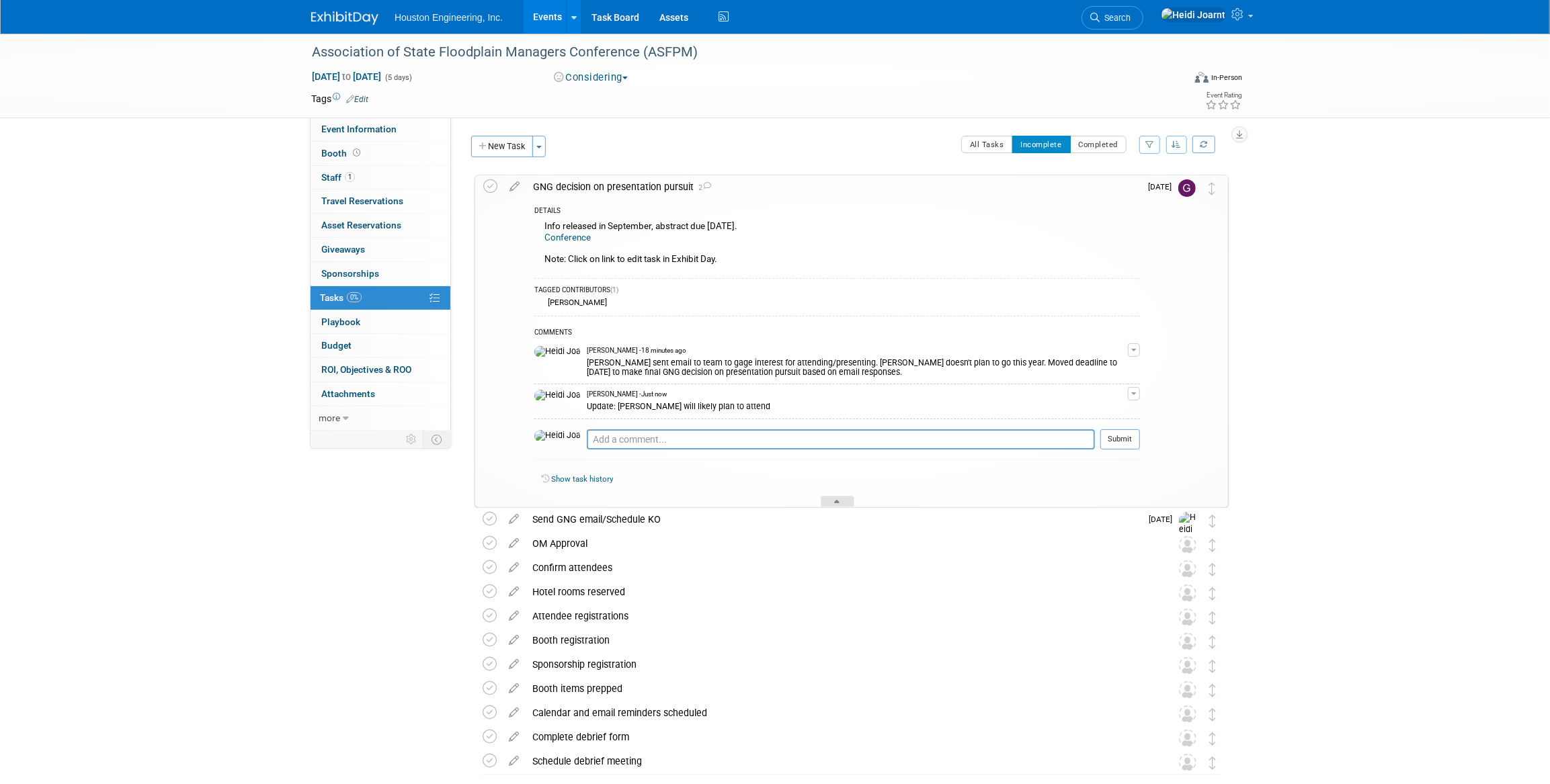
click at [833, 499] on div at bounding box center [837, 501] width 33 height 12
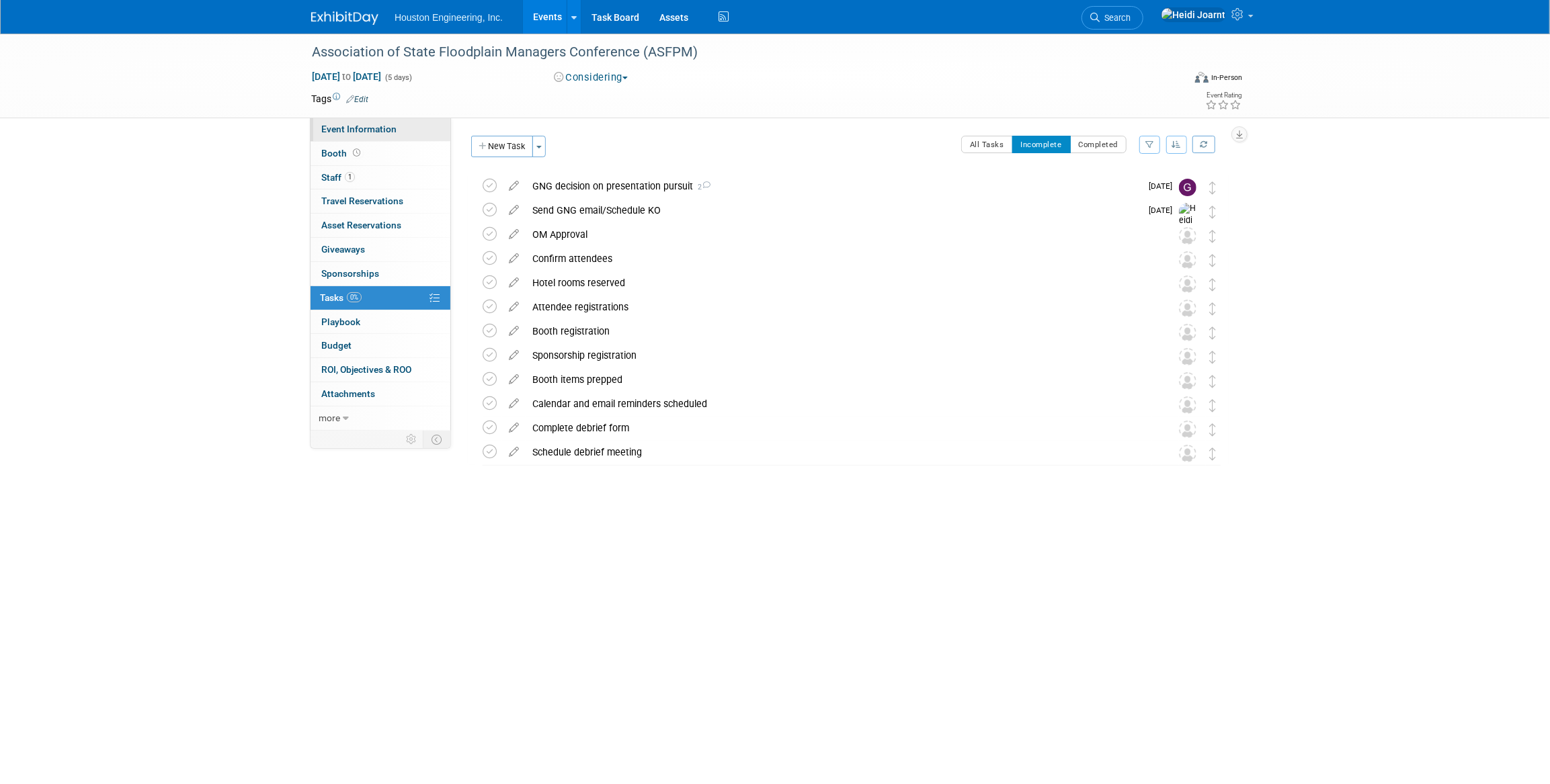
click at [390, 126] on span "Event Information" at bounding box center [359, 129] width 75 height 11
select select "1 - GNG/KO Needed"
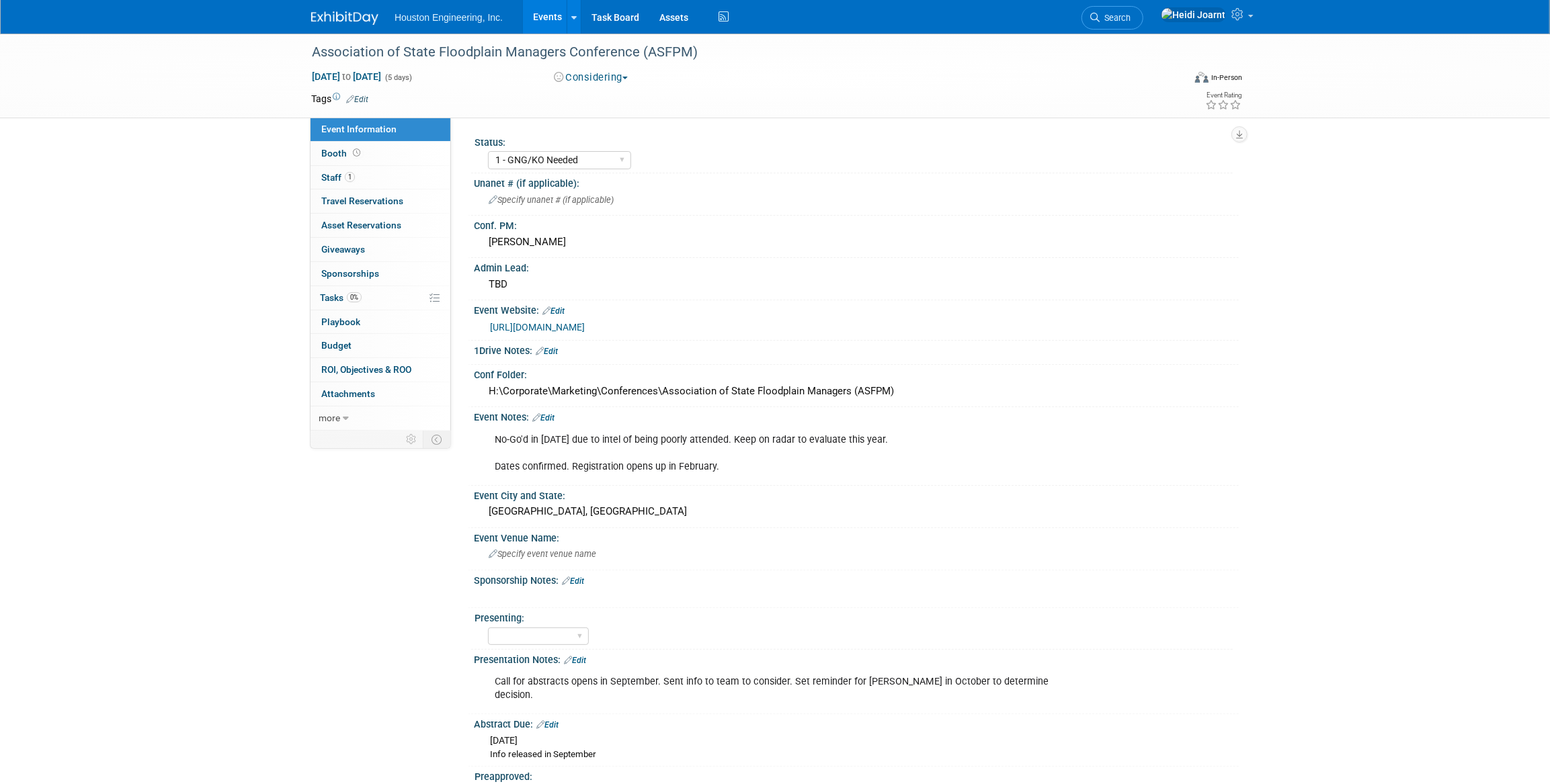
click at [548, 22] on link "Events" at bounding box center [547, 16] width 49 height 33
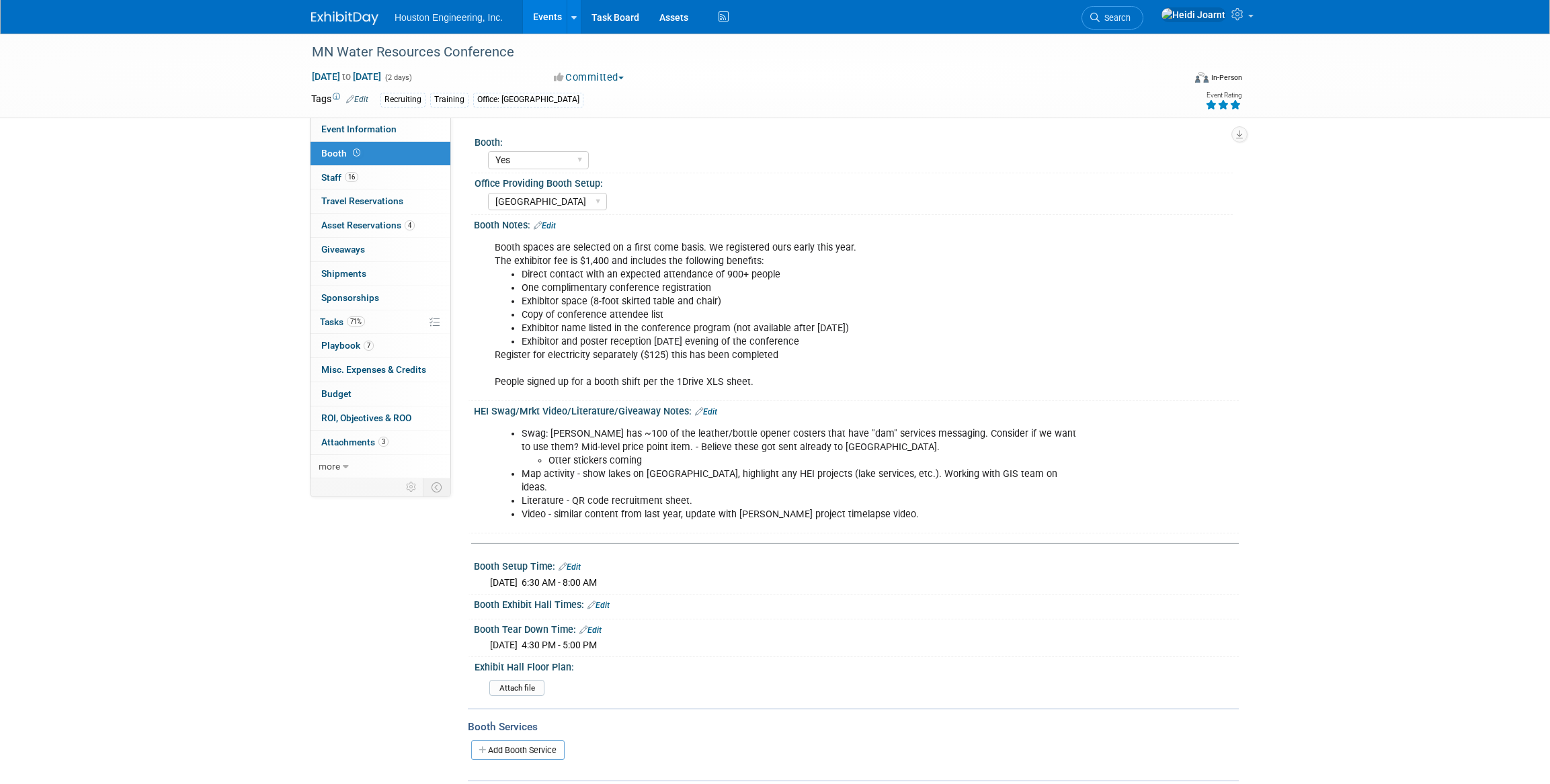
select select "Yes"
select select "[GEOGRAPHIC_DATA]"
